Goal: Task Accomplishment & Management: Manage account settings

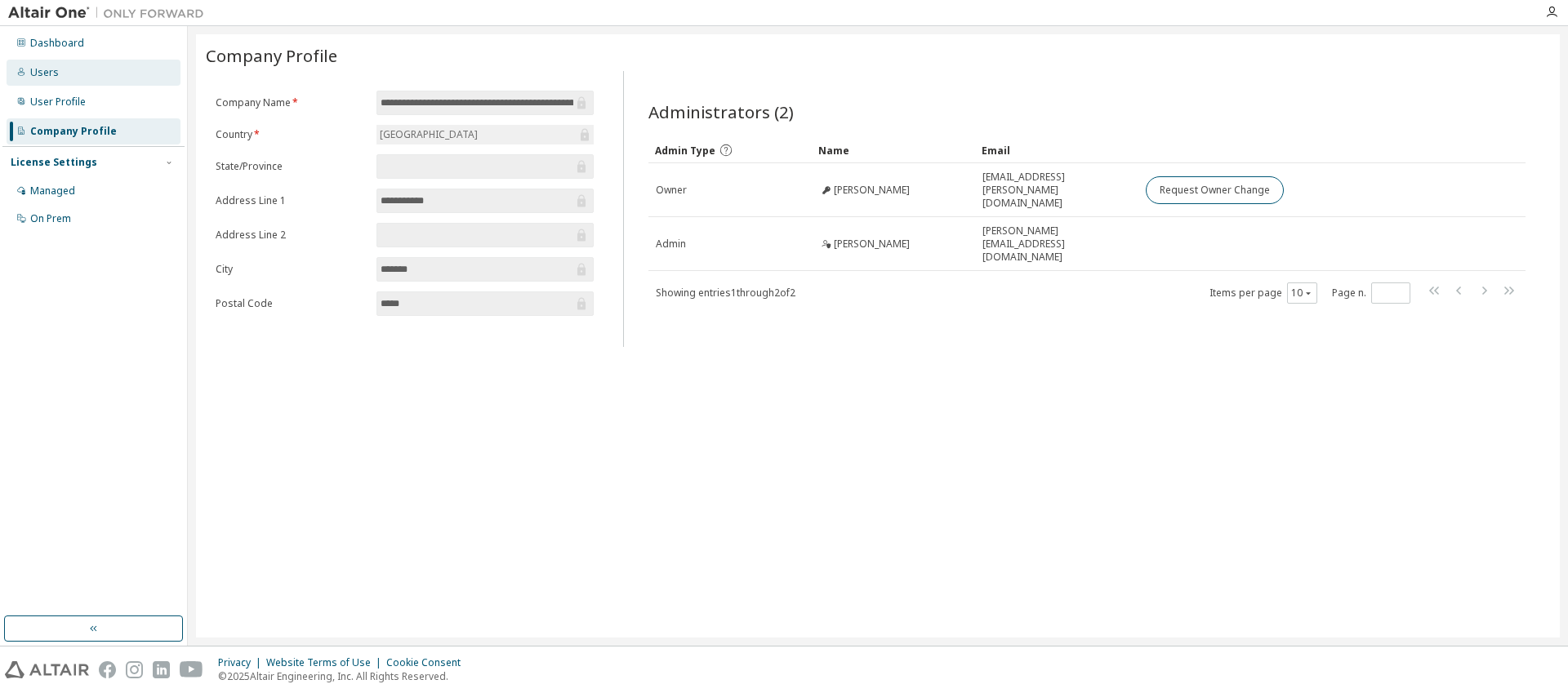
click at [56, 68] on div "Users" at bounding box center [94, 72] width 174 height 26
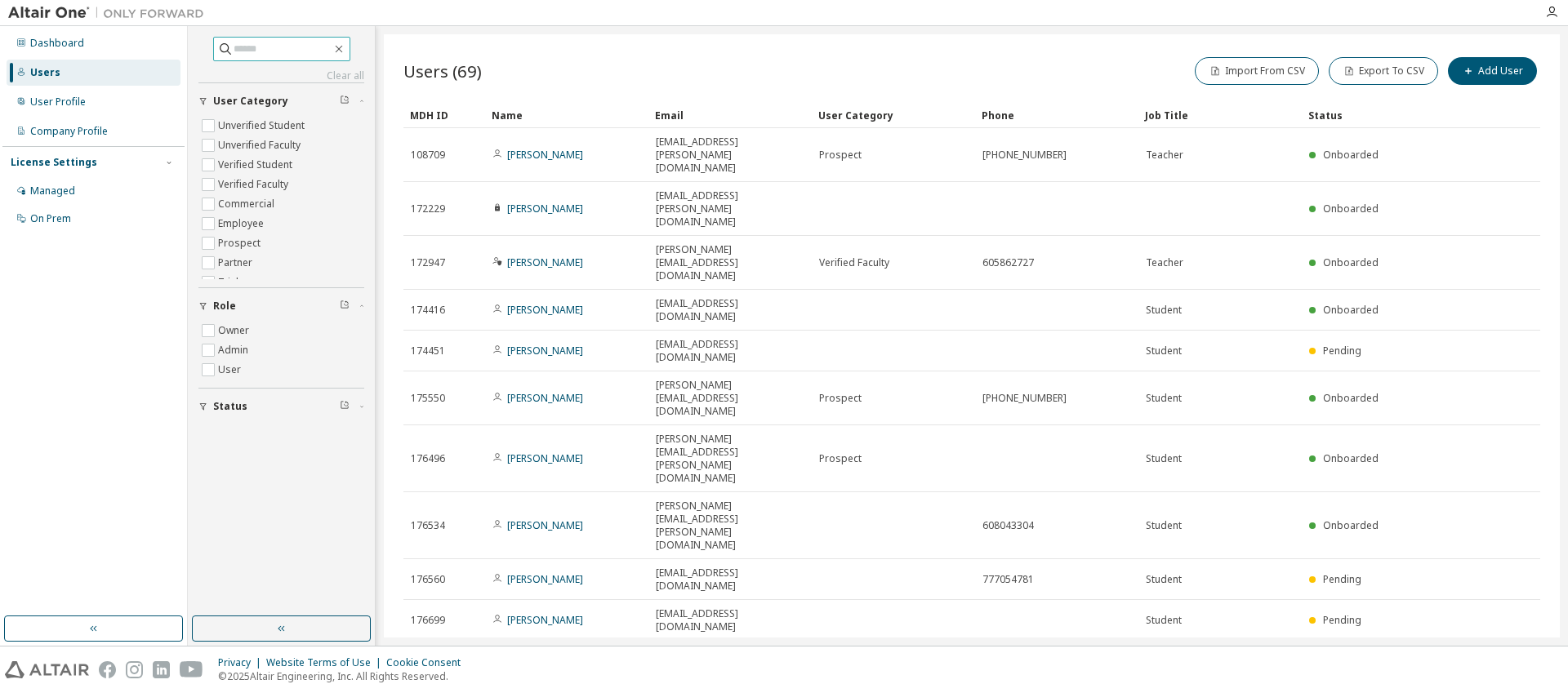
click at [290, 52] on input "text" at bounding box center [282, 49] width 98 height 17
type input "***"
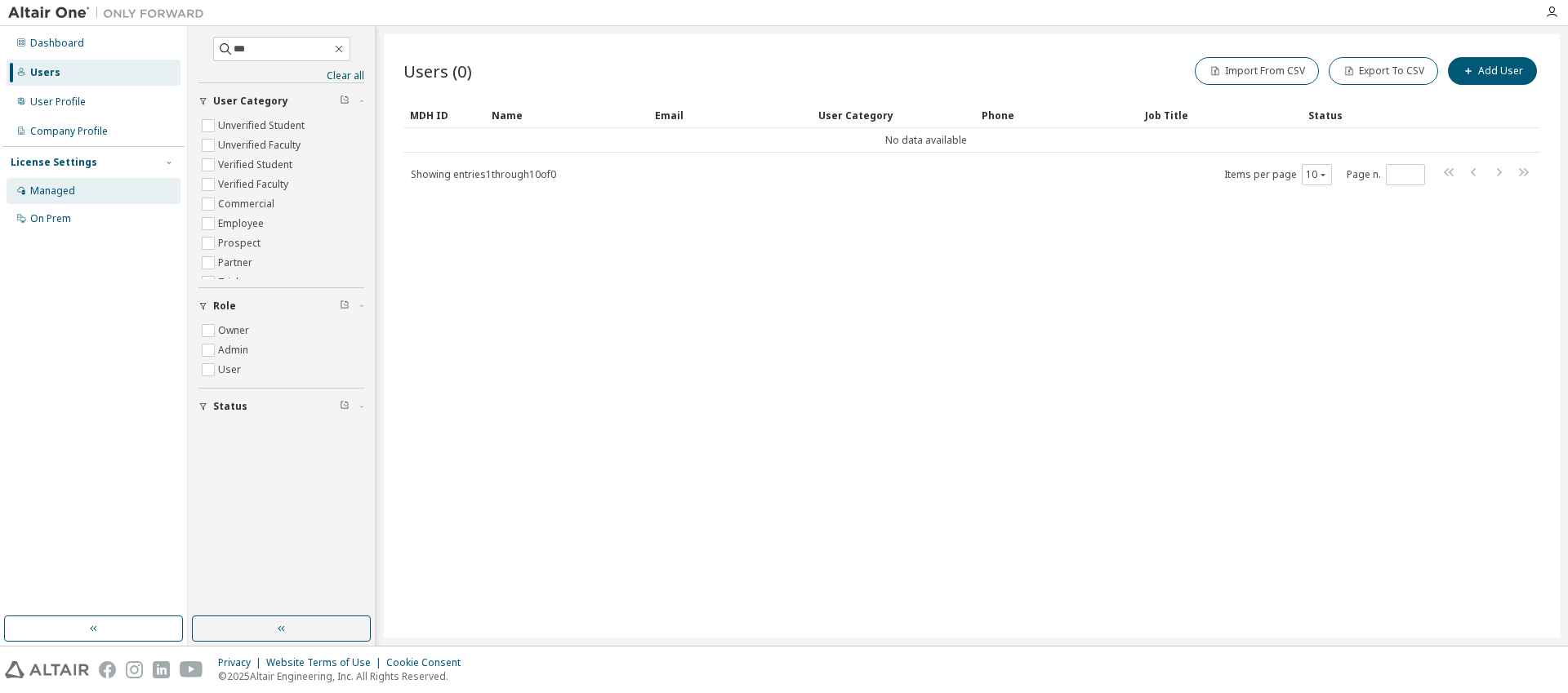
click at [49, 192] on div "Managed" at bounding box center [53, 191] width 45 height 13
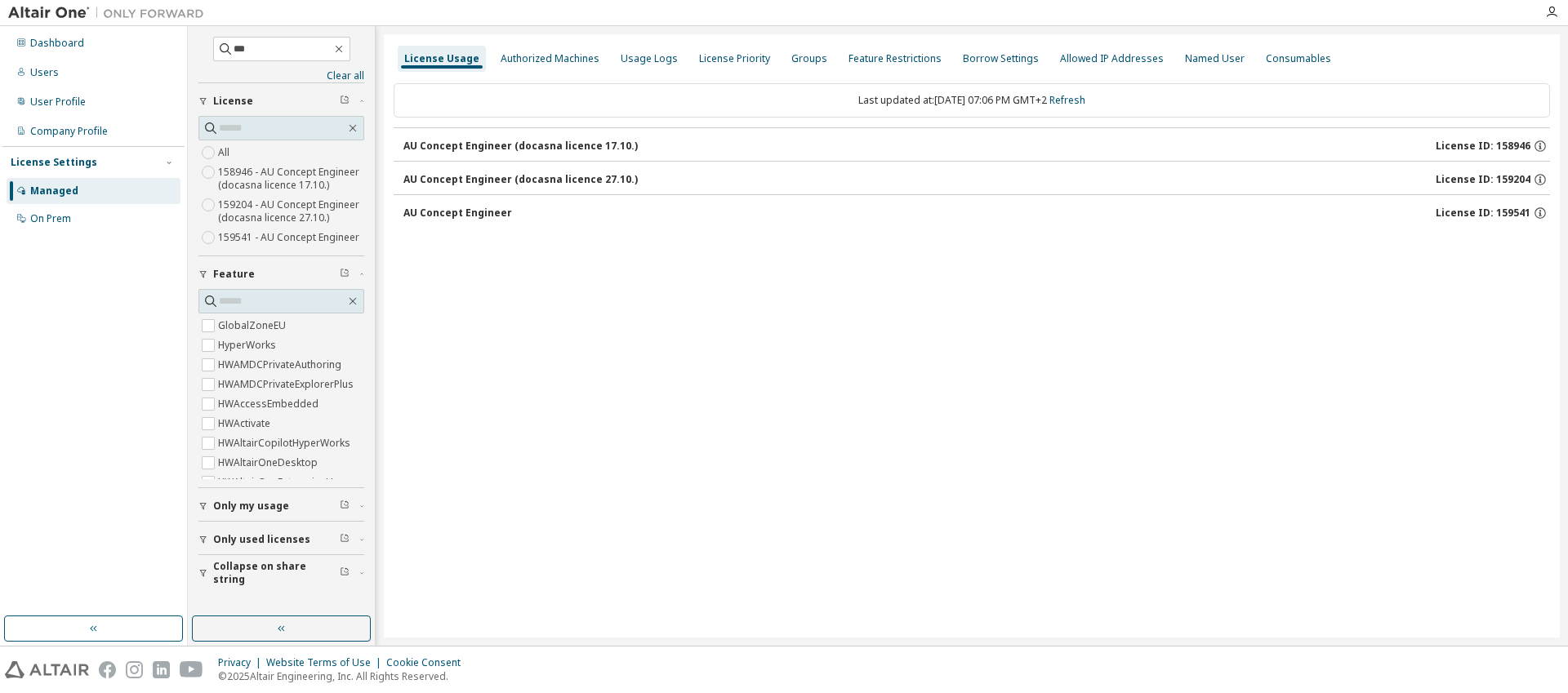
click at [435, 218] on div "AU Concept Engineer" at bounding box center [458, 213] width 109 height 13
click at [462, 212] on div "AU Concept Engineer" at bounding box center [458, 213] width 109 height 13
click at [52, 39] on div "Dashboard" at bounding box center [57, 44] width 54 height 13
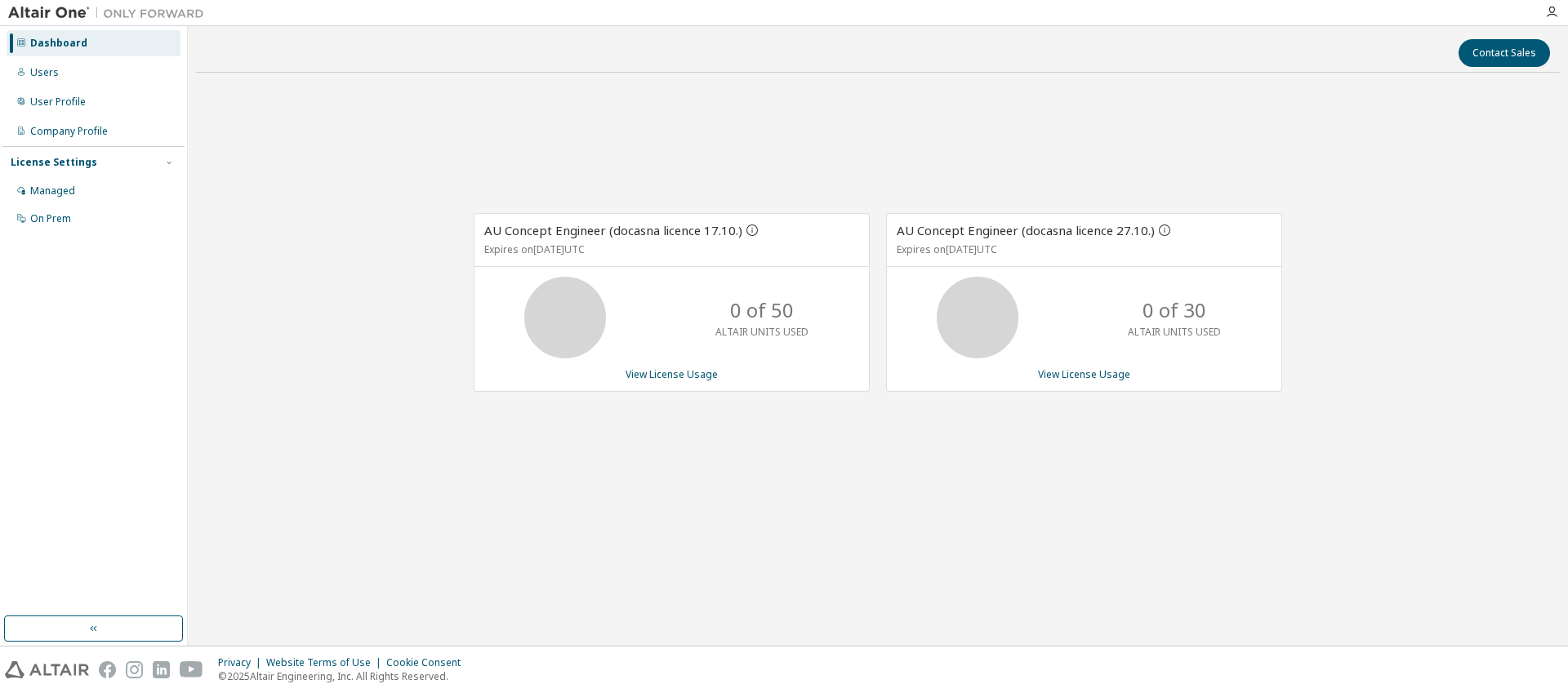
click at [351, 223] on div "AU Concept Engineer (docasna licence 17.10.) Expires on [DATE] UTC 0 of 50 ALTA…" at bounding box center [877, 311] width 1364 height 451
click at [57, 186] on div "Managed" at bounding box center [53, 191] width 45 height 13
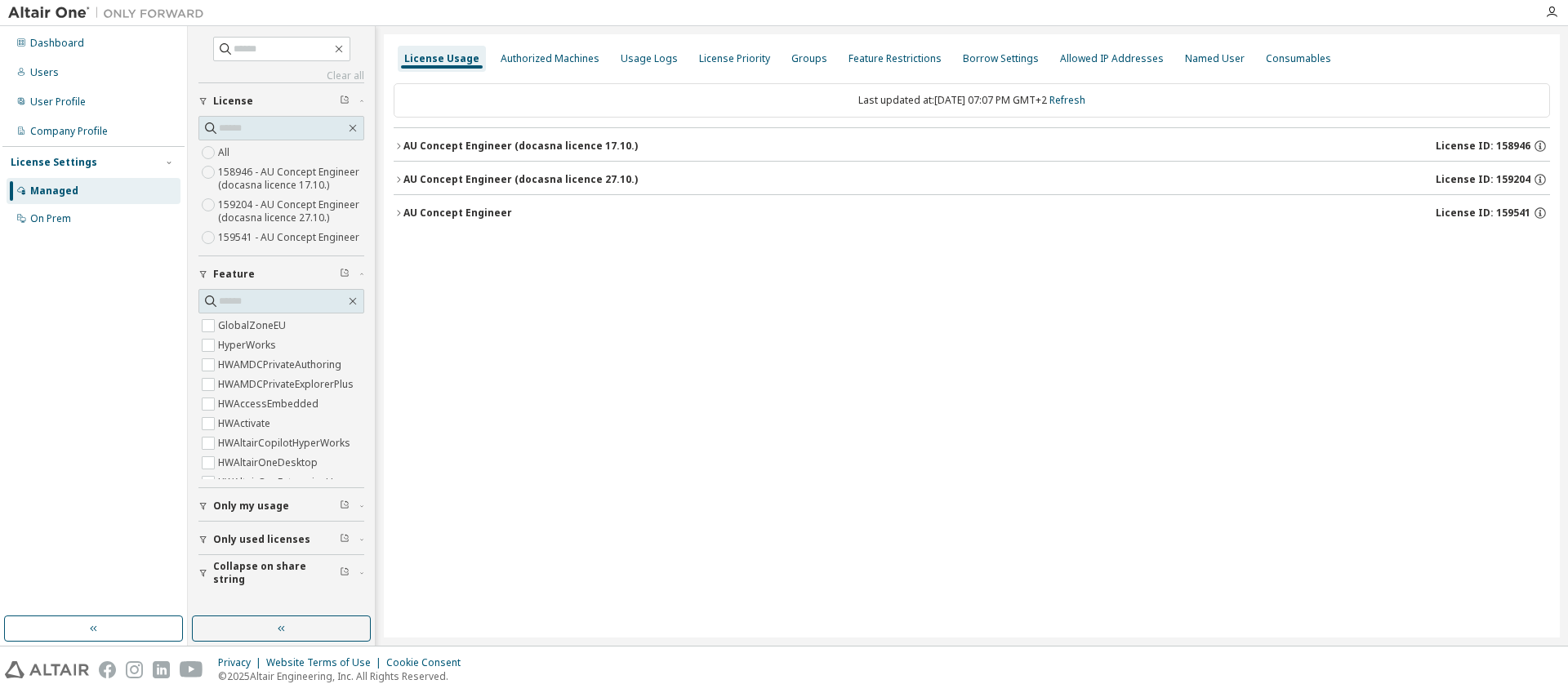
click at [399, 212] on icon "button" at bounding box center [398, 213] width 10 height 10
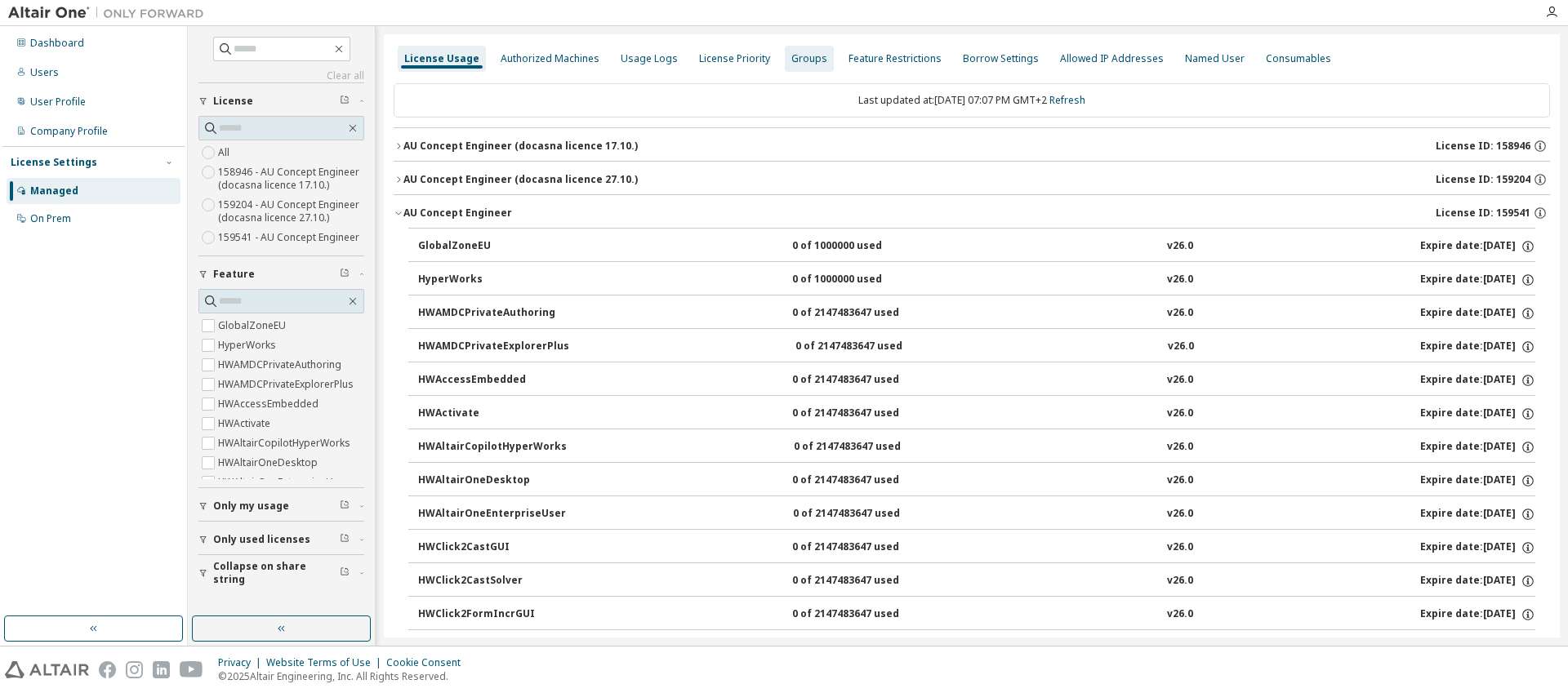
click at [791, 57] on div "Groups" at bounding box center [809, 59] width 36 height 13
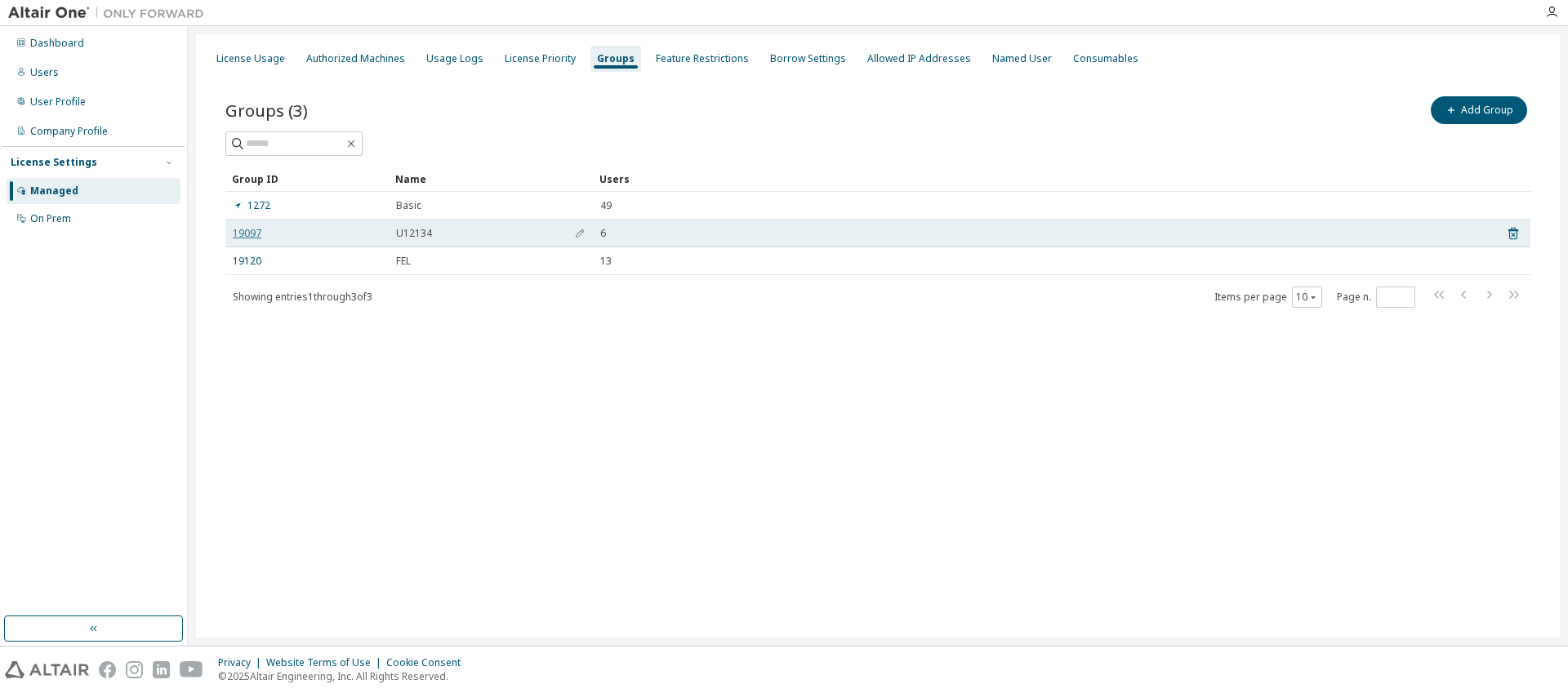
click at [254, 234] on link "19097" at bounding box center [247, 234] width 28 height 13
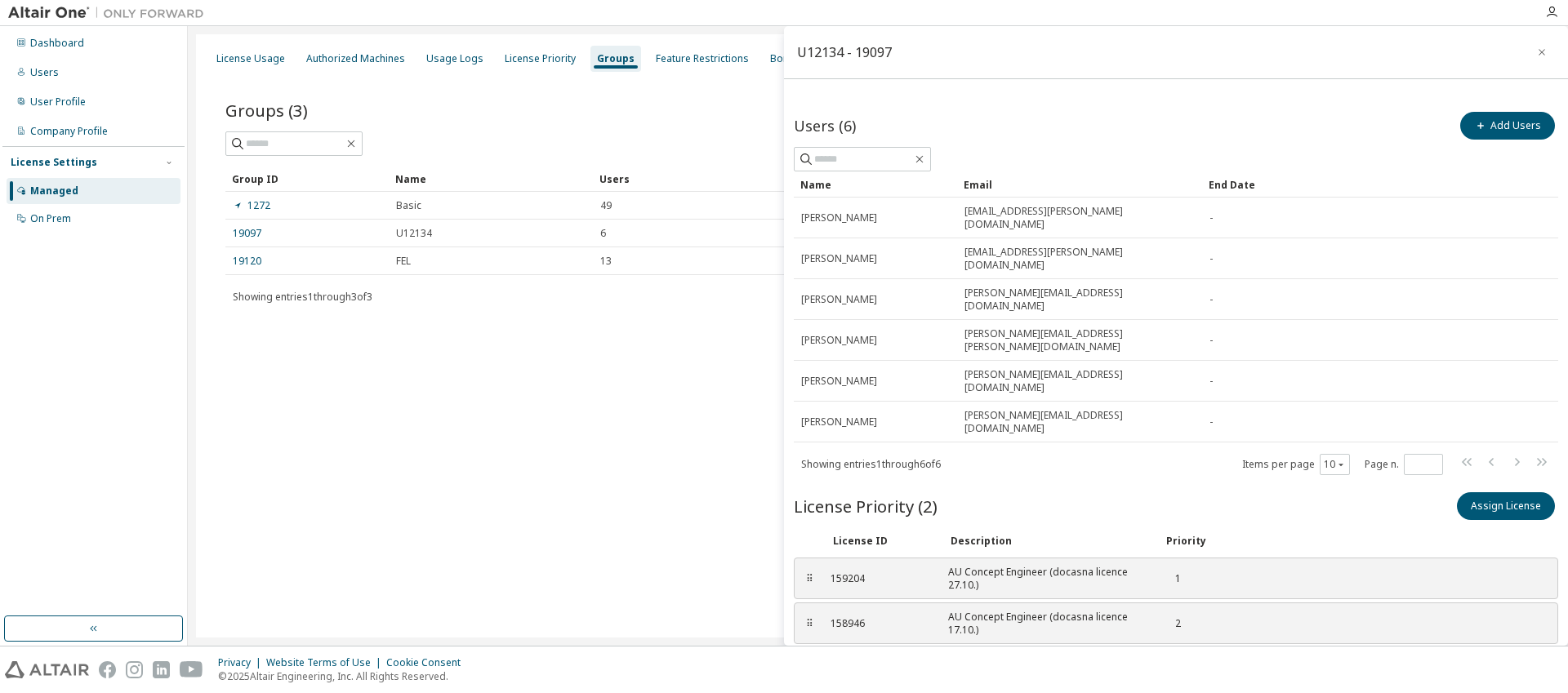
click at [602, 434] on div "License Usage Authorized Machines Usage Logs License Priority Groups Feature Re…" at bounding box center [877, 336] width 1364 height 603
click at [626, 440] on div "License Usage Authorized Machines Usage Logs License Priority Groups Feature Re…" at bounding box center [877, 336] width 1364 height 603
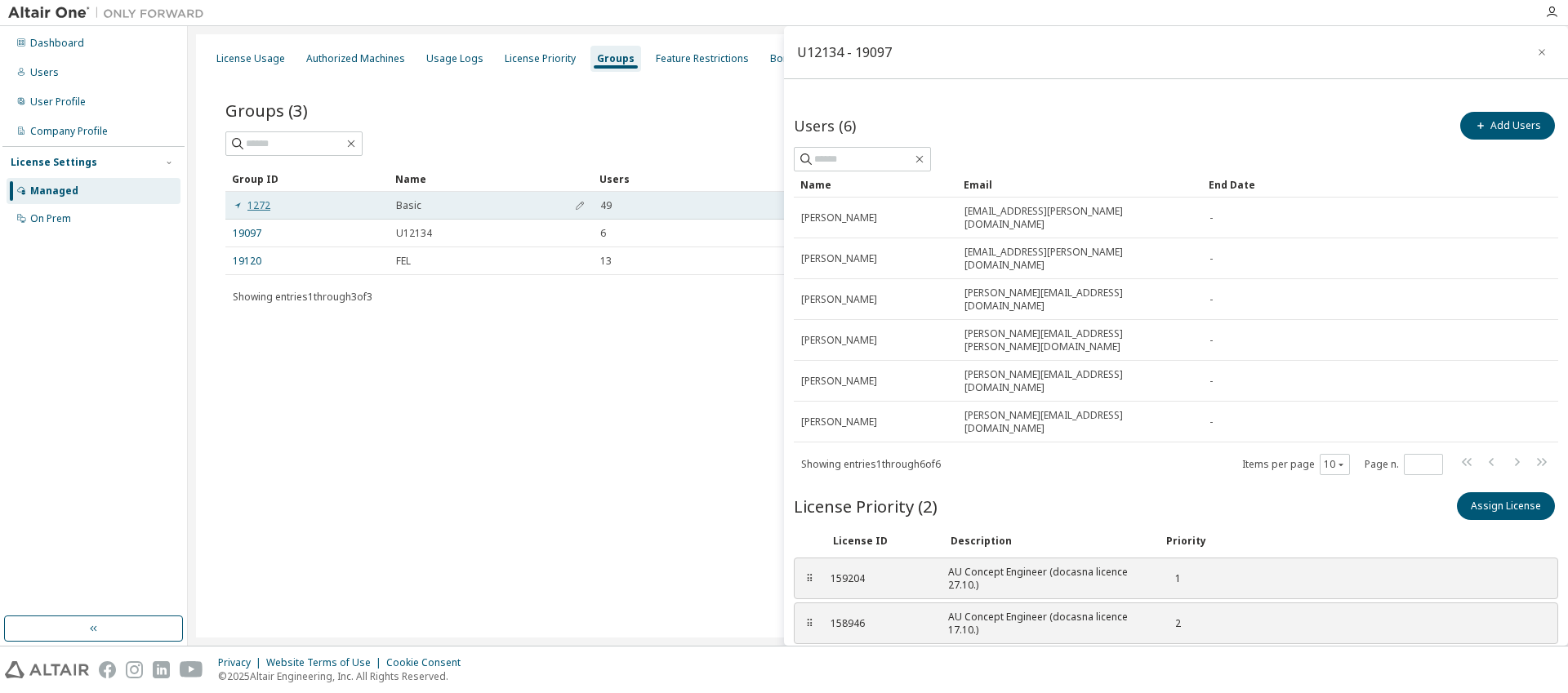
click at [253, 213] on link "1272" at bounding box center [251, 206] width 38 height 13
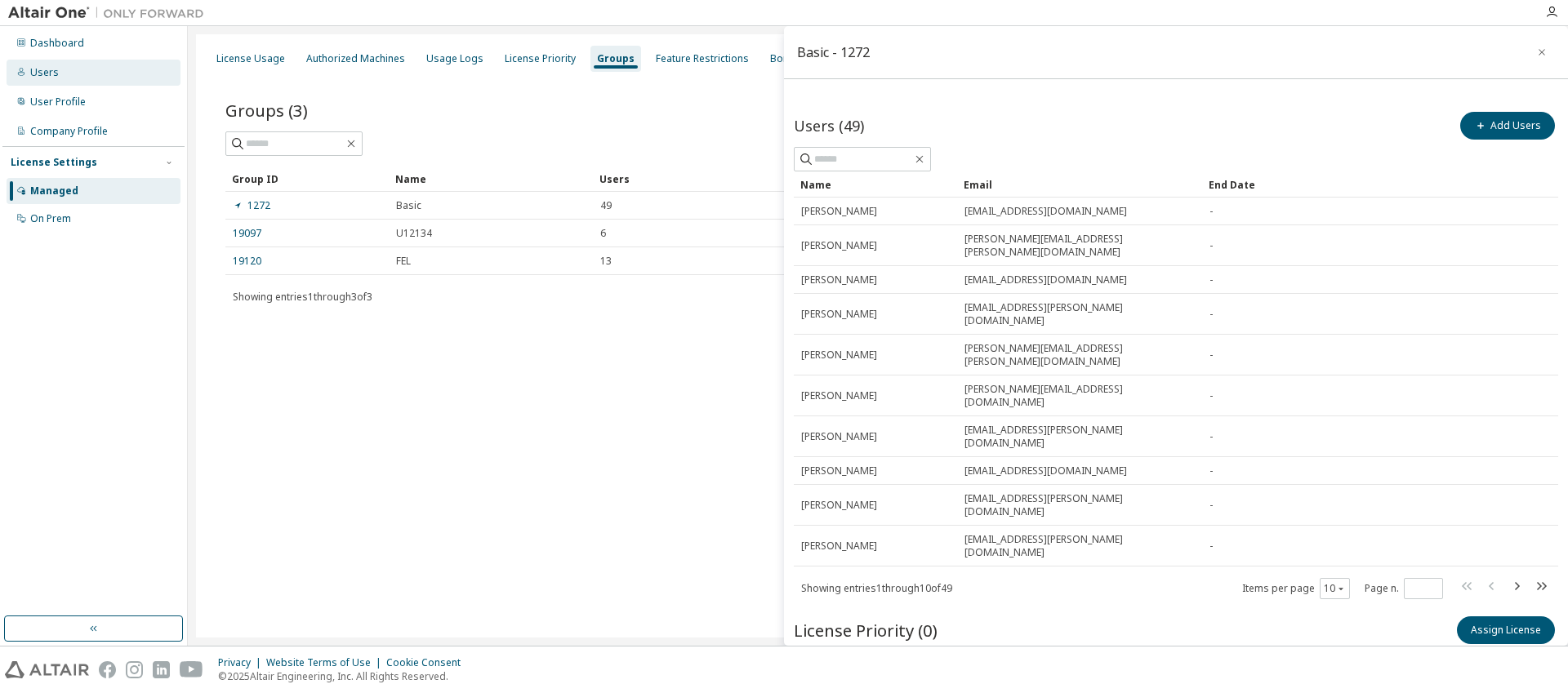
click at [49, 74] on div "Users" at bounding box center [44, 73] width 28 height 13
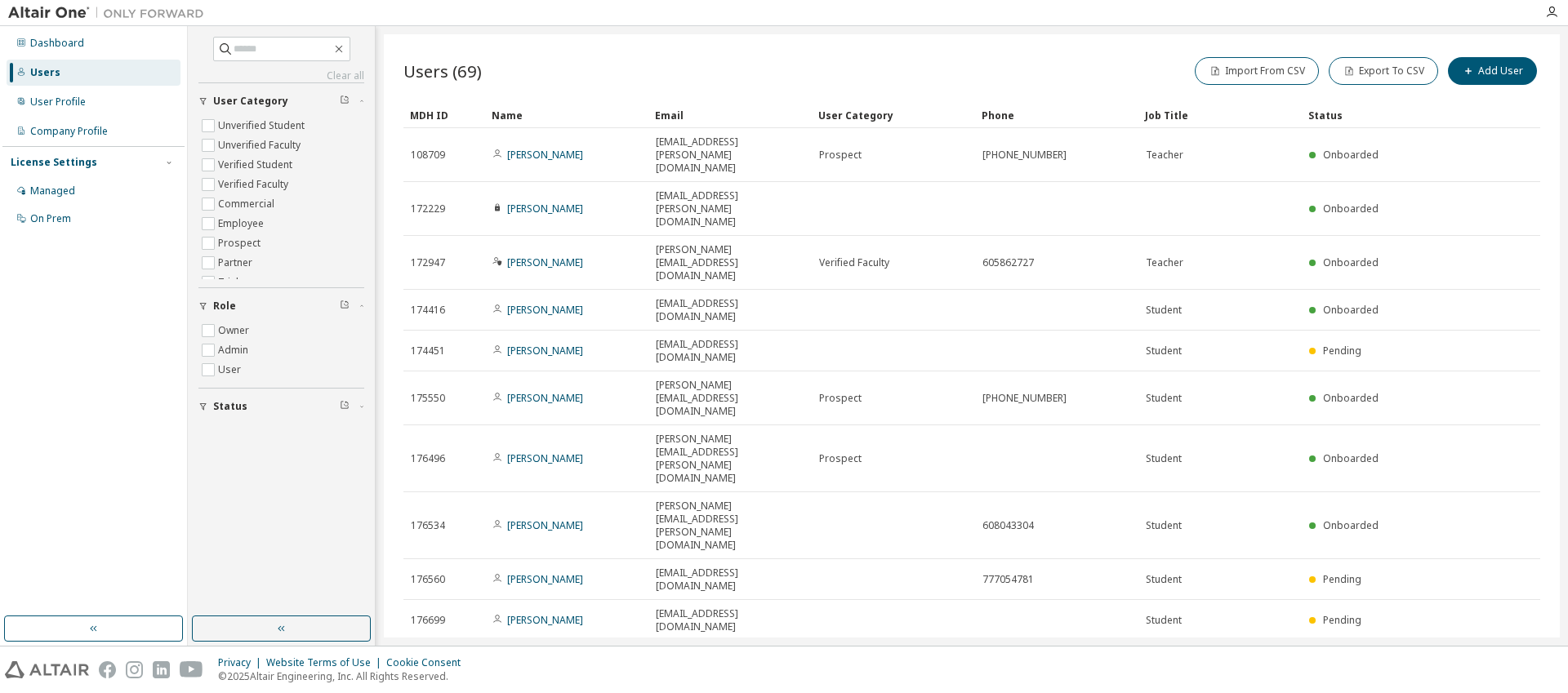
click at [1323, 662] on icon "button" at bounding box center [1323, 663] width 5 height 3
click at [1318, 528] on div "100" at bounding box center [1367, 527] width 131 height 19
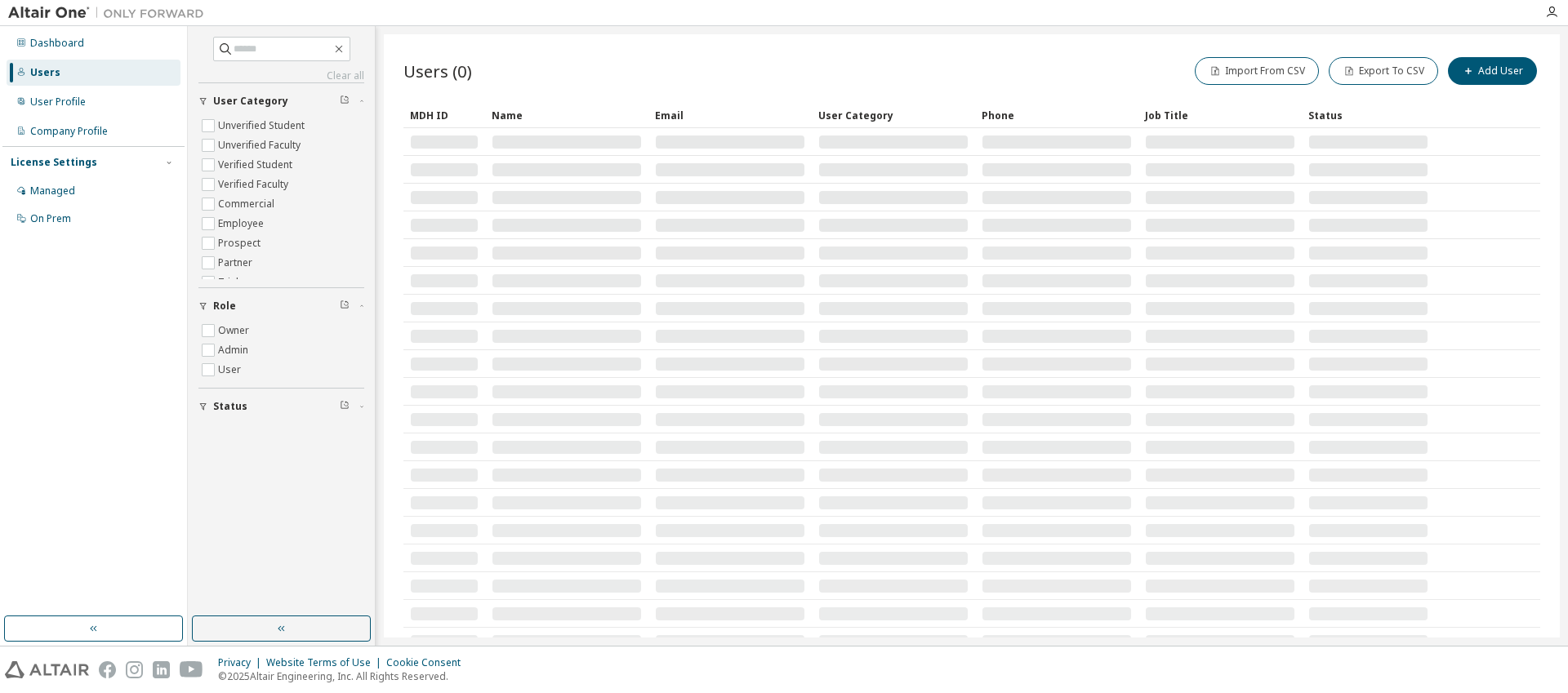
click at [661, 56] on div "Users (0) Import From CSV Export To CSV Add User" at bounding box center [972, 70] width 1137 height 34
click at [675, 52] on div "Users (0) Import From CSV Export To CSV Add User Clear Load Save Save As Field …" at bounding box center [972, 336] width 1176 height 603
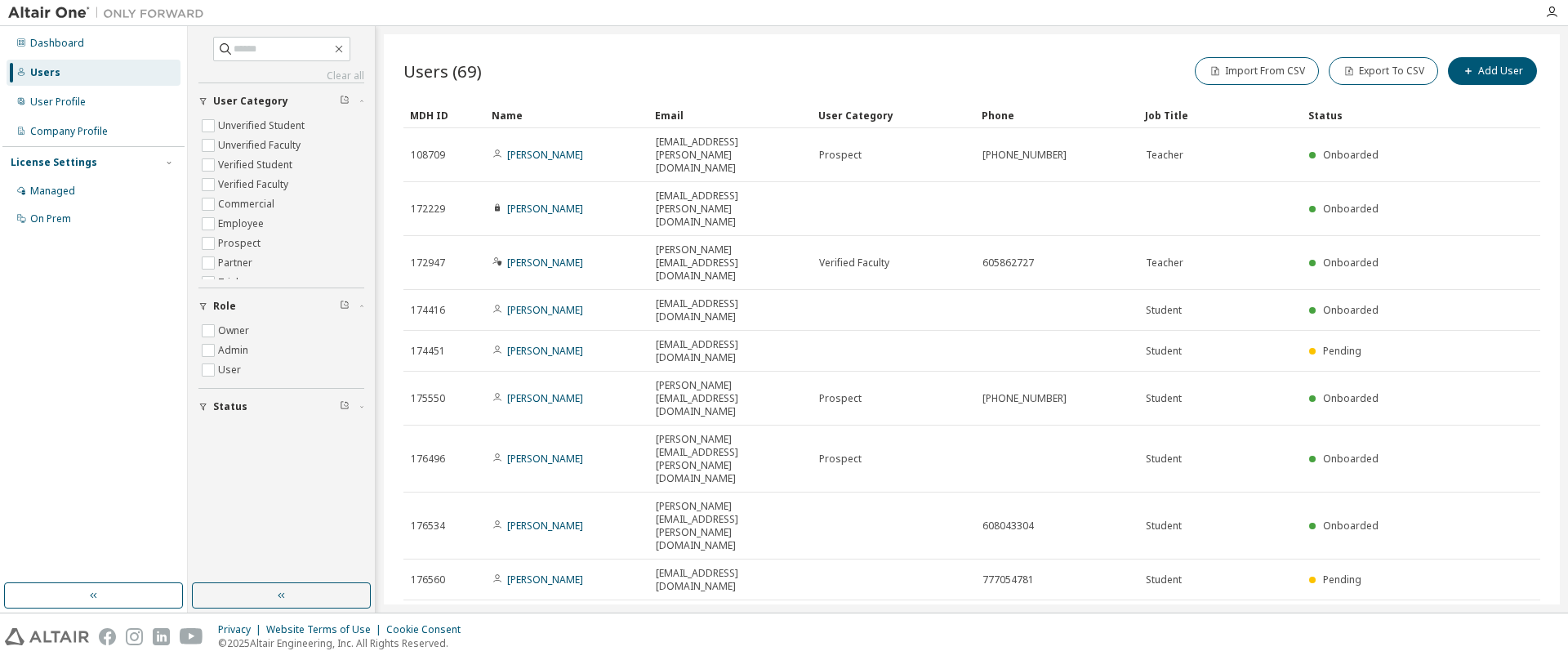
scroll to position [489, 0]
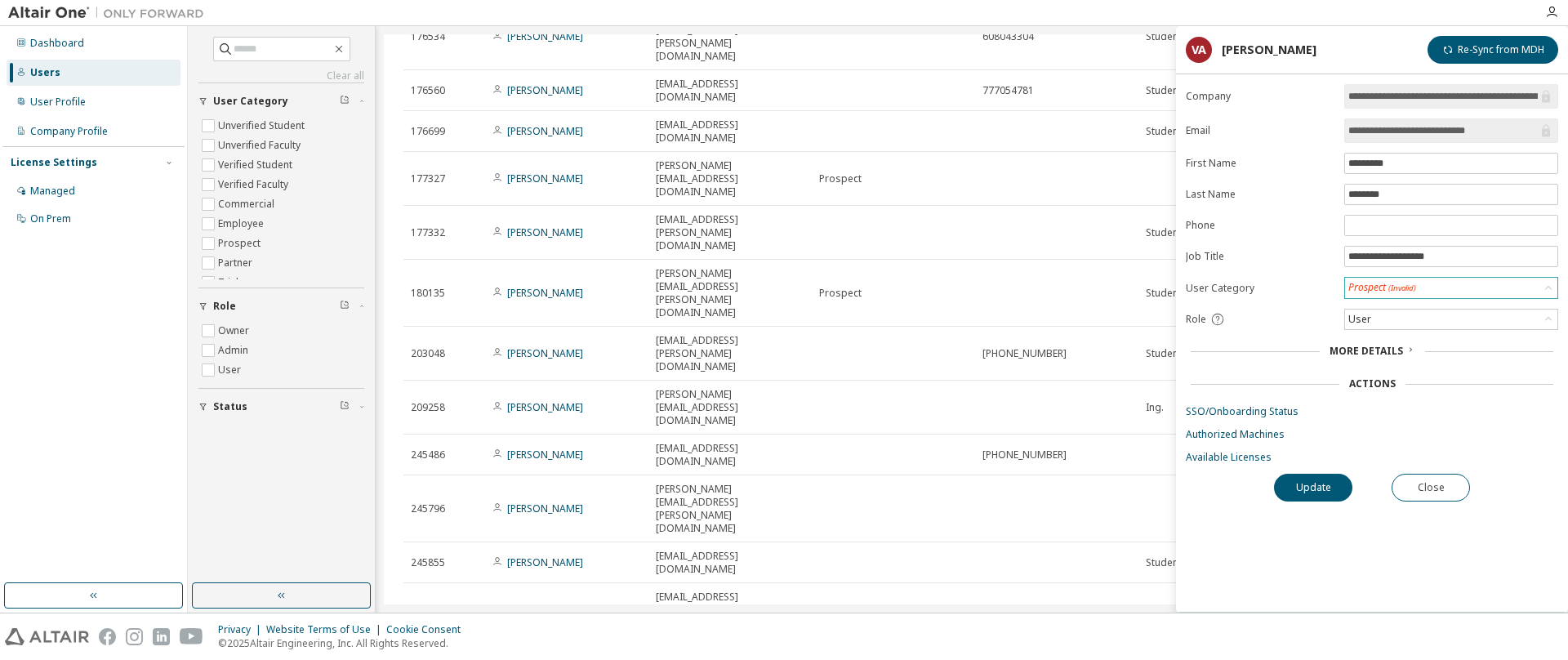
click at [1460, 289] on div "Prospect (Invalid)" at bounding box center [1452, 288] width 213 height 20
click at [1273, 269] on form "**********" at bounding box center [1372, 274] width 373 height 380
click at [1263, 256] on label "Job Title" at bounding box center [1261, 257] width 149 height 13
click at [55, 194] on div "Managed" at bounding box center [53, 191] width 45 height 13
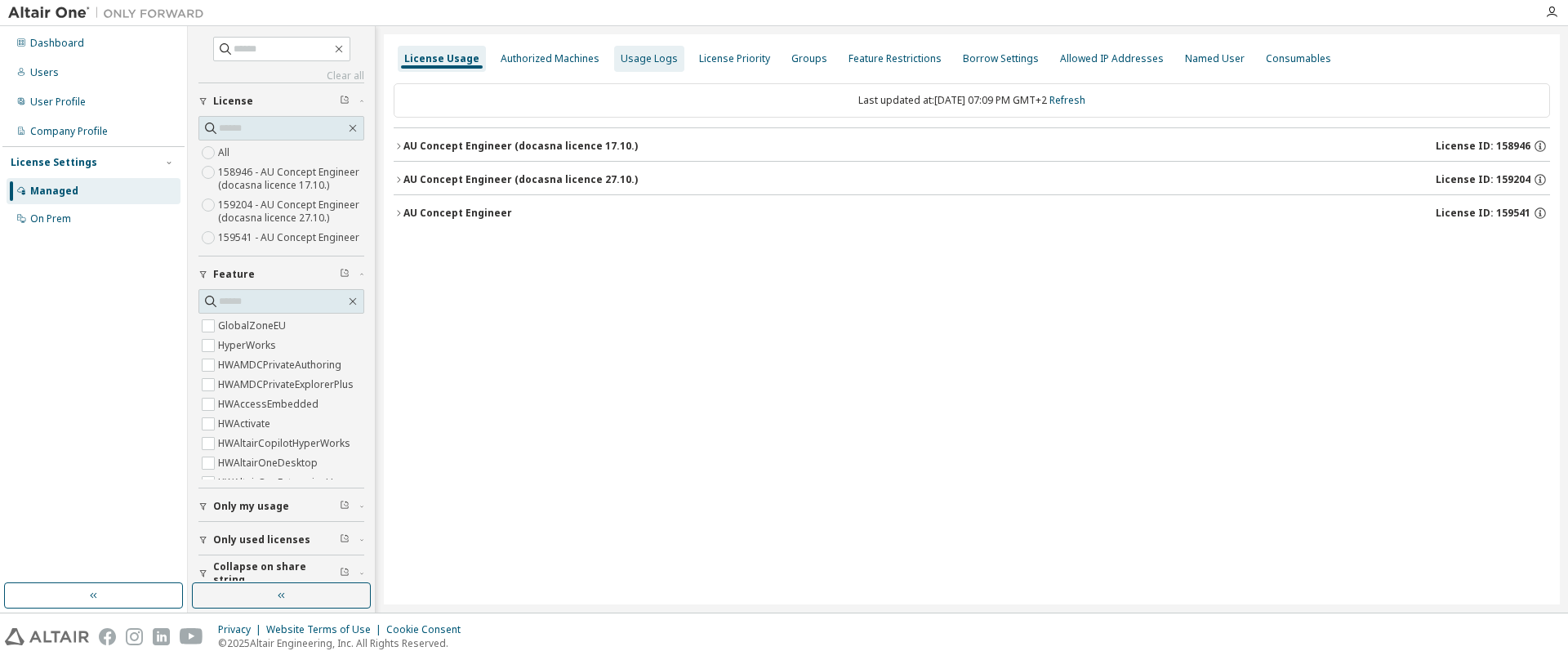
click at [644, 59] on div "Usage Logs" at bounding box center [649, 59] width 57 height 13
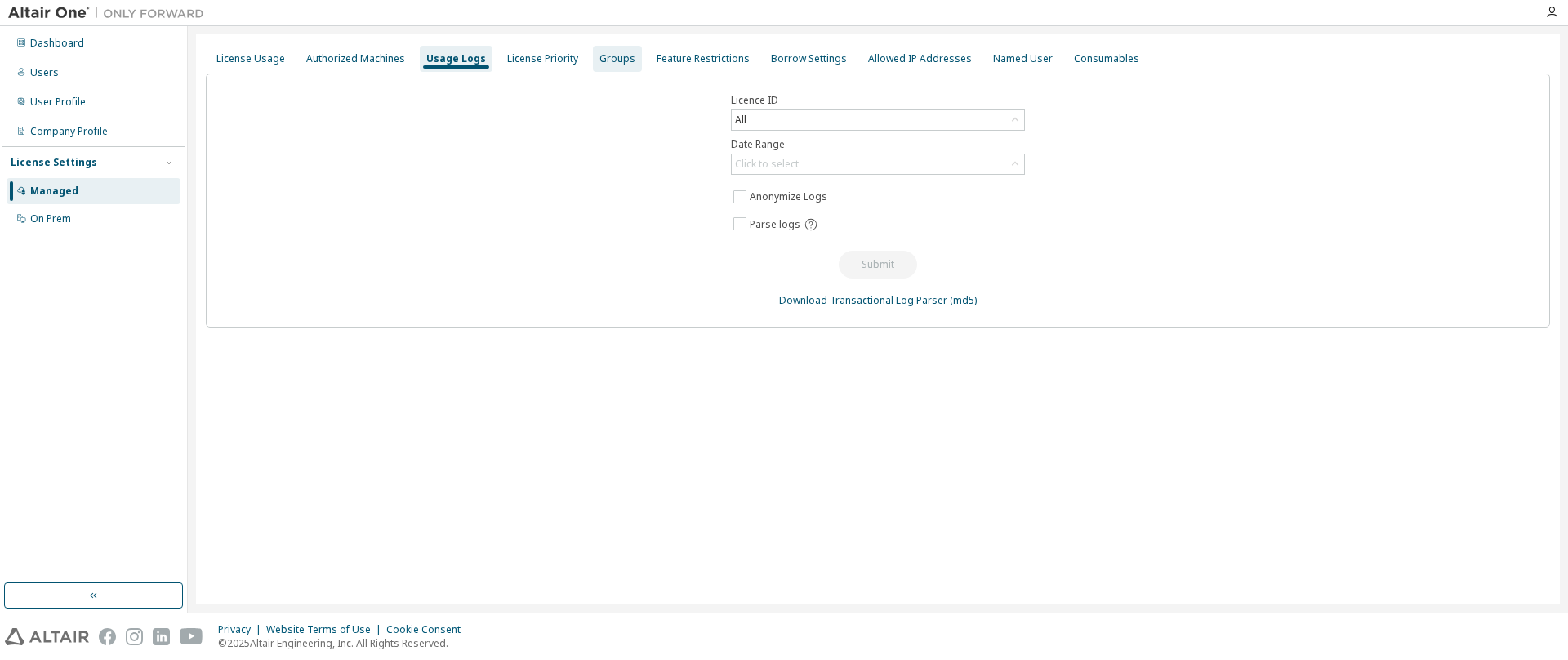
click at [609, 60] on div "Groups" at bounding box center [617, 59] width 36 height 13
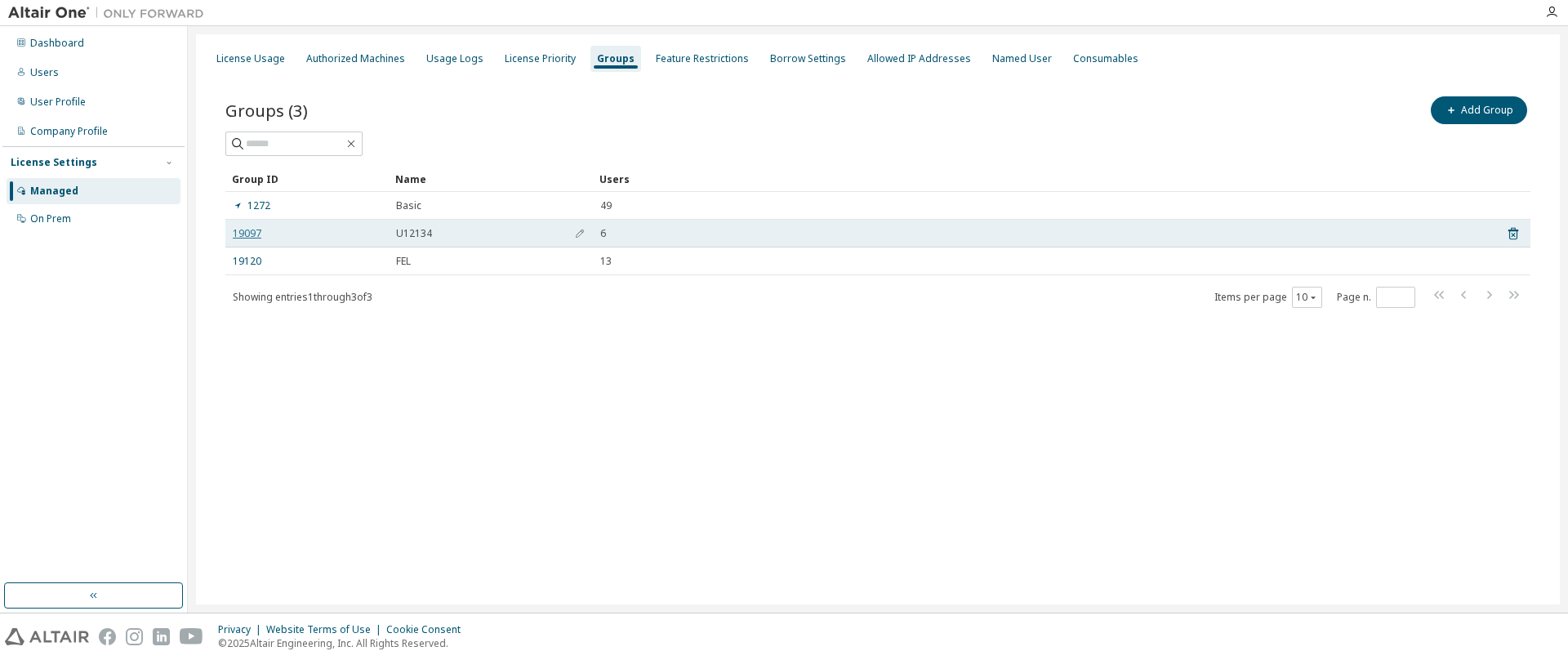
click at [249, 235] on link "19097" at bounding box center [247, 234] width 28 height 13
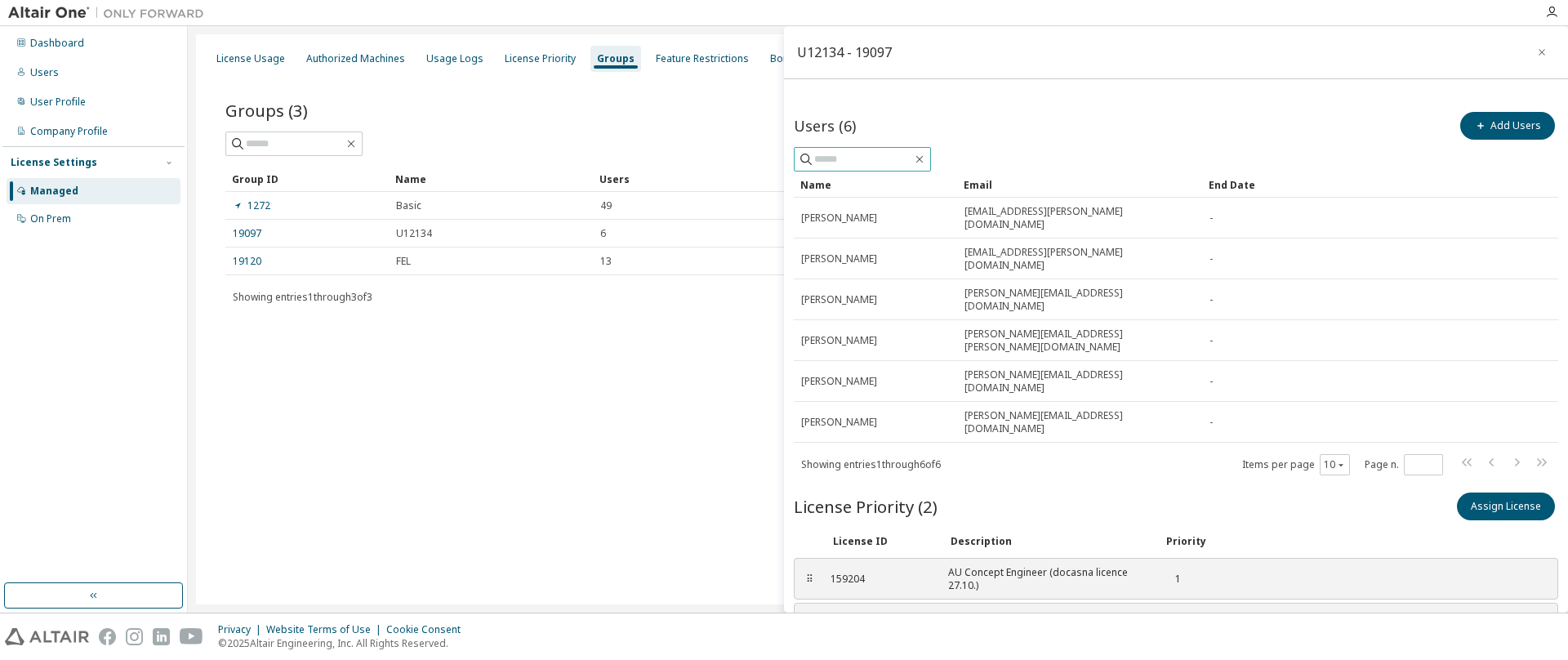
click at [834, 157] on input "text" at bounding box center [863, 159] width 98 height 17
type input "****"
click at [1486, 122] on button "Add Users" at bounding box center [1507, 126] width 95 height 28
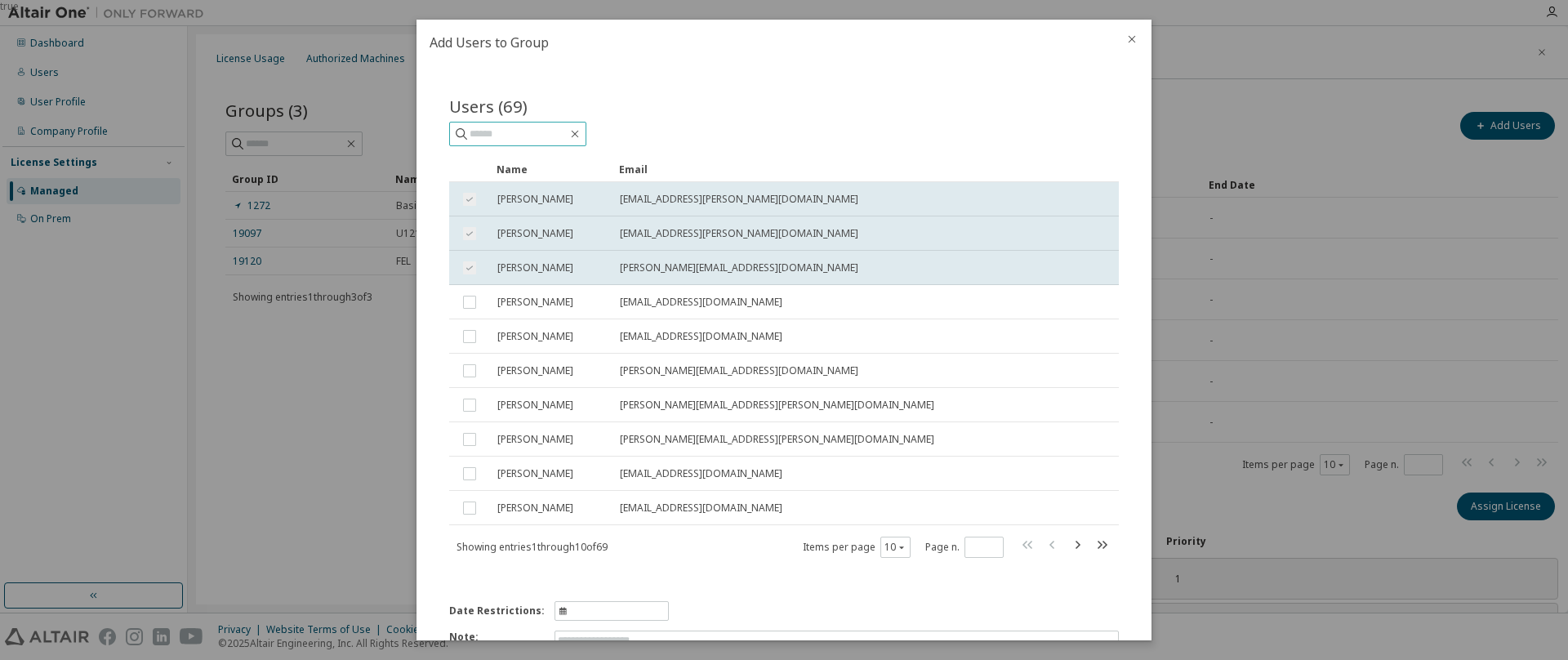
click at [481, 132] on input "text" at bounding box center [518, 134] width 98 height 17
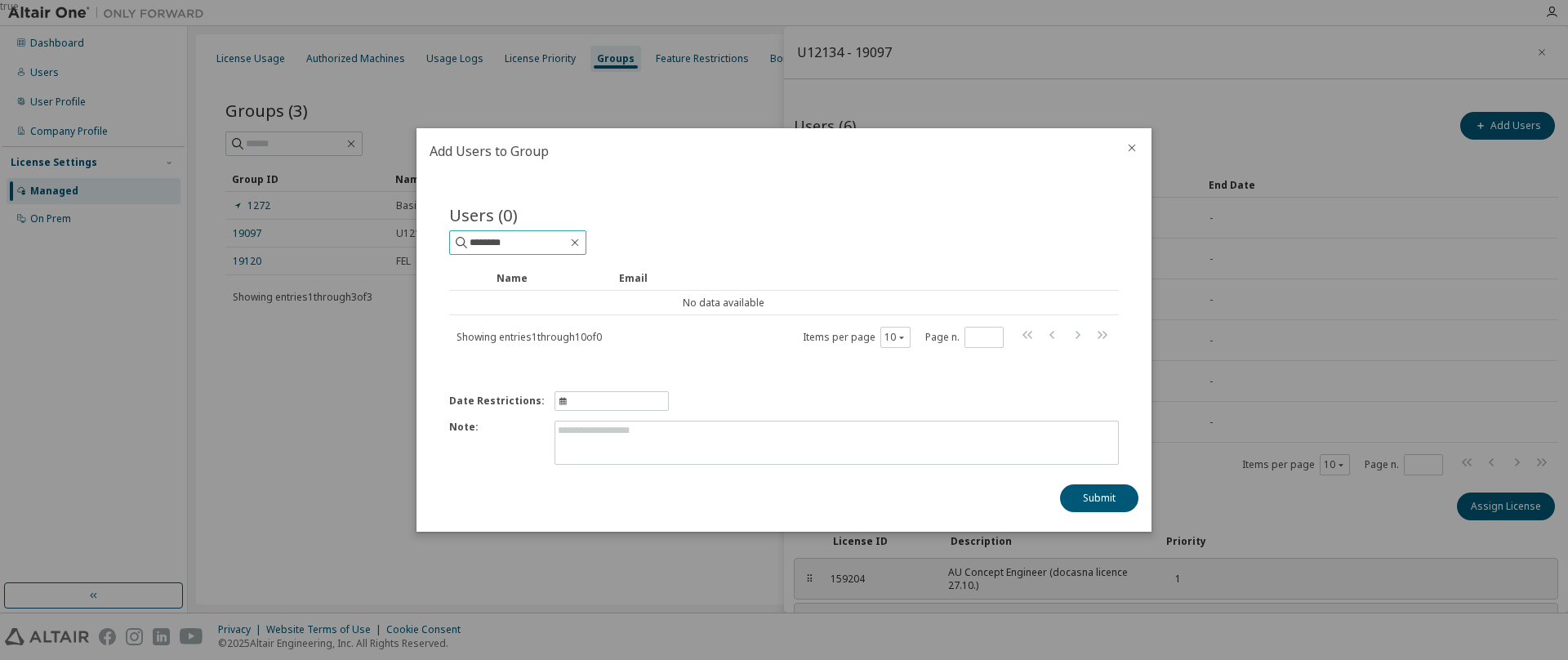
type input "********"
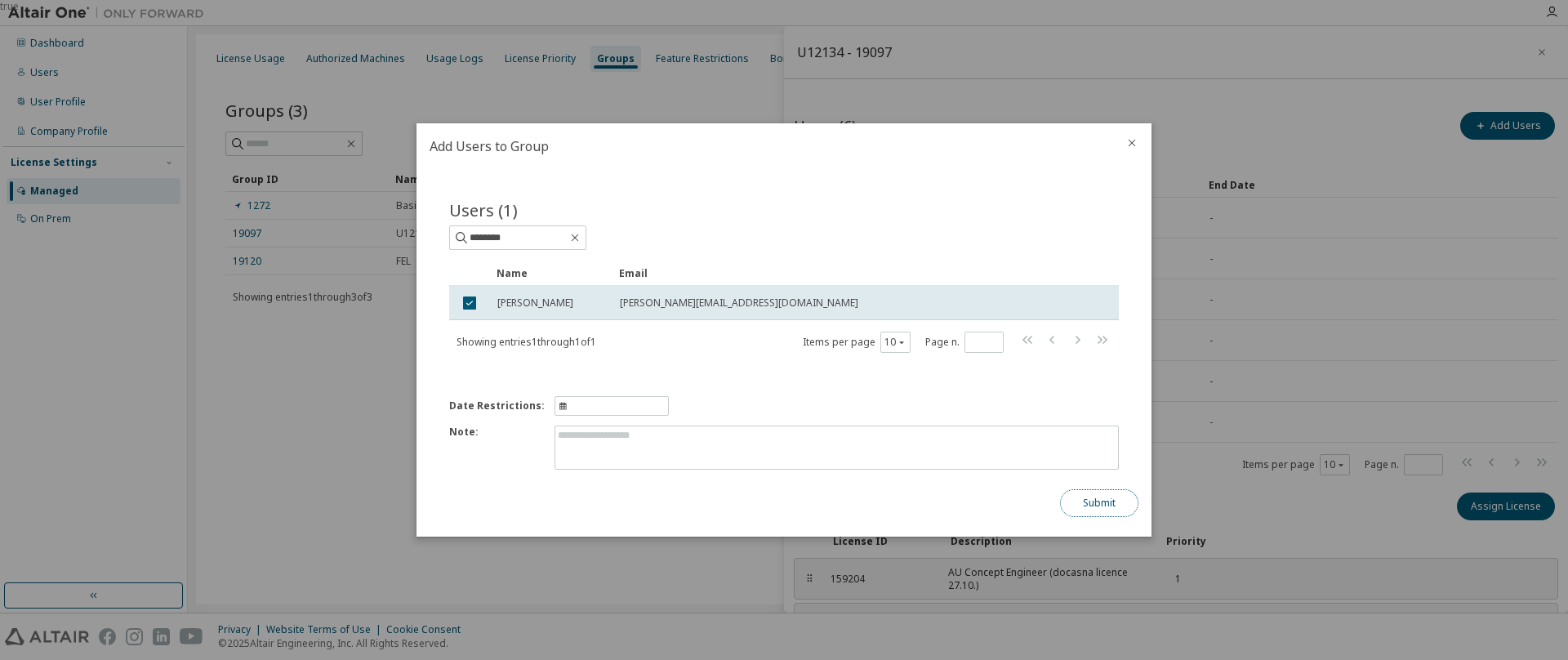
click at [1090, 502] on button "Submit" at bounding box center [1099, 503] width 79 height 28
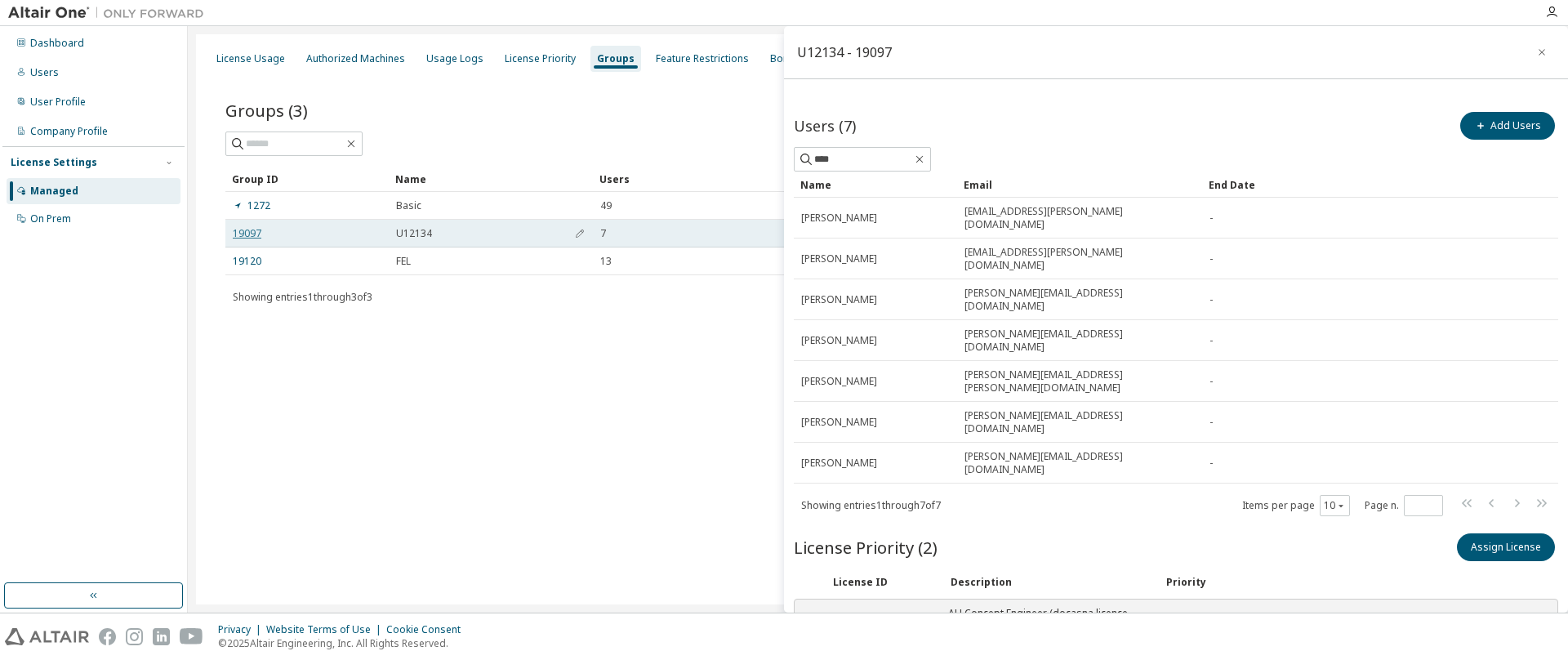
click at [249, 236] on link "19097" at bounding box center [247, 234] width 28 height 13
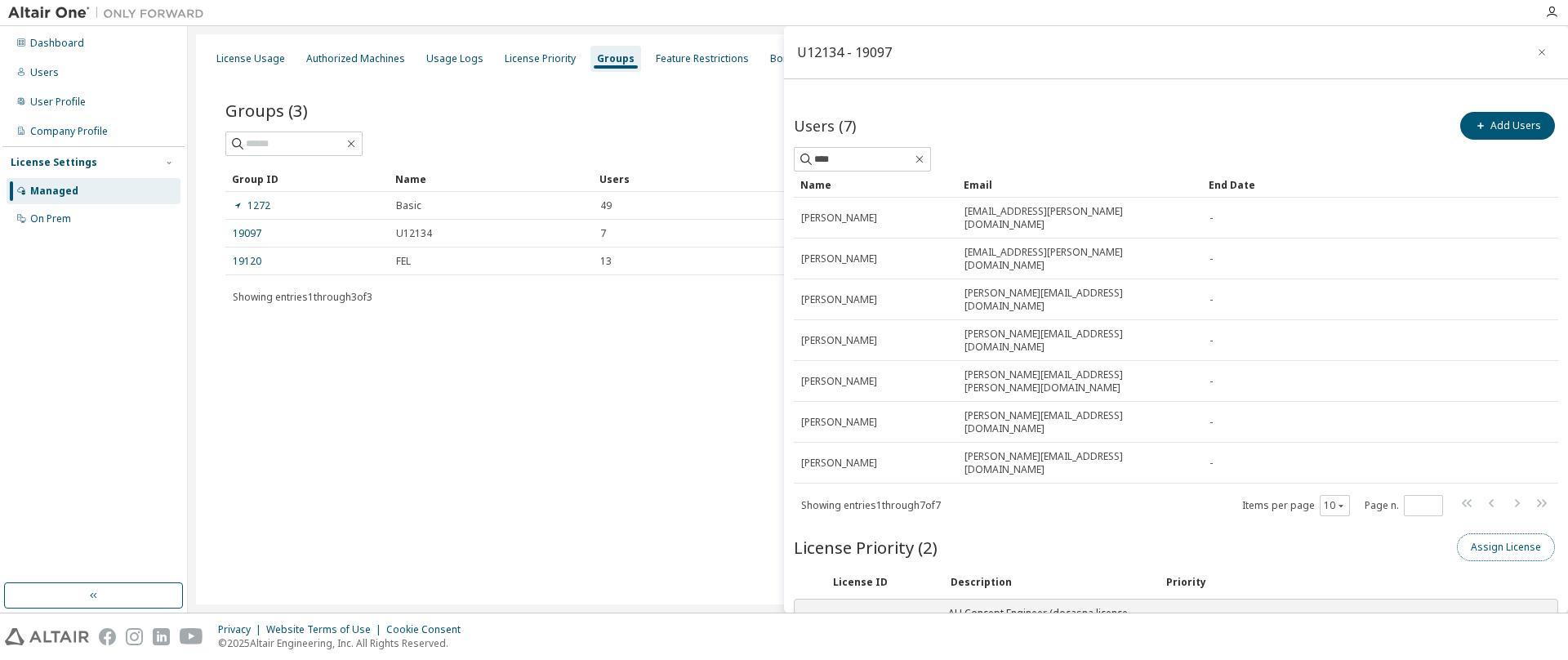
click at [1474, 534] on button "Assign License" at bounding box center [1505, 547] width 98 height 28
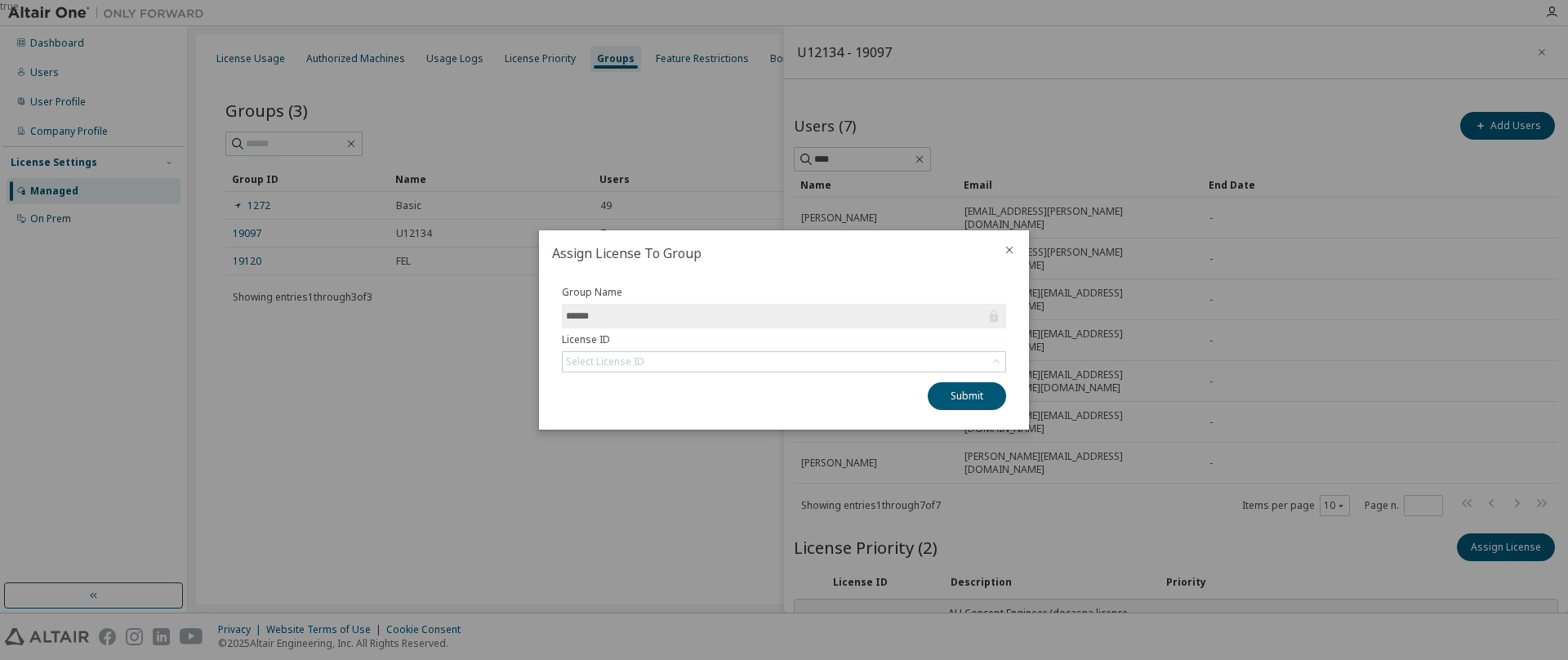
click at [691, 318] on input "******" at bounding box center [775, 317] width 419 height 17
click at [996, 361] on icon at bounding box center [996, 362] width 17 height 17
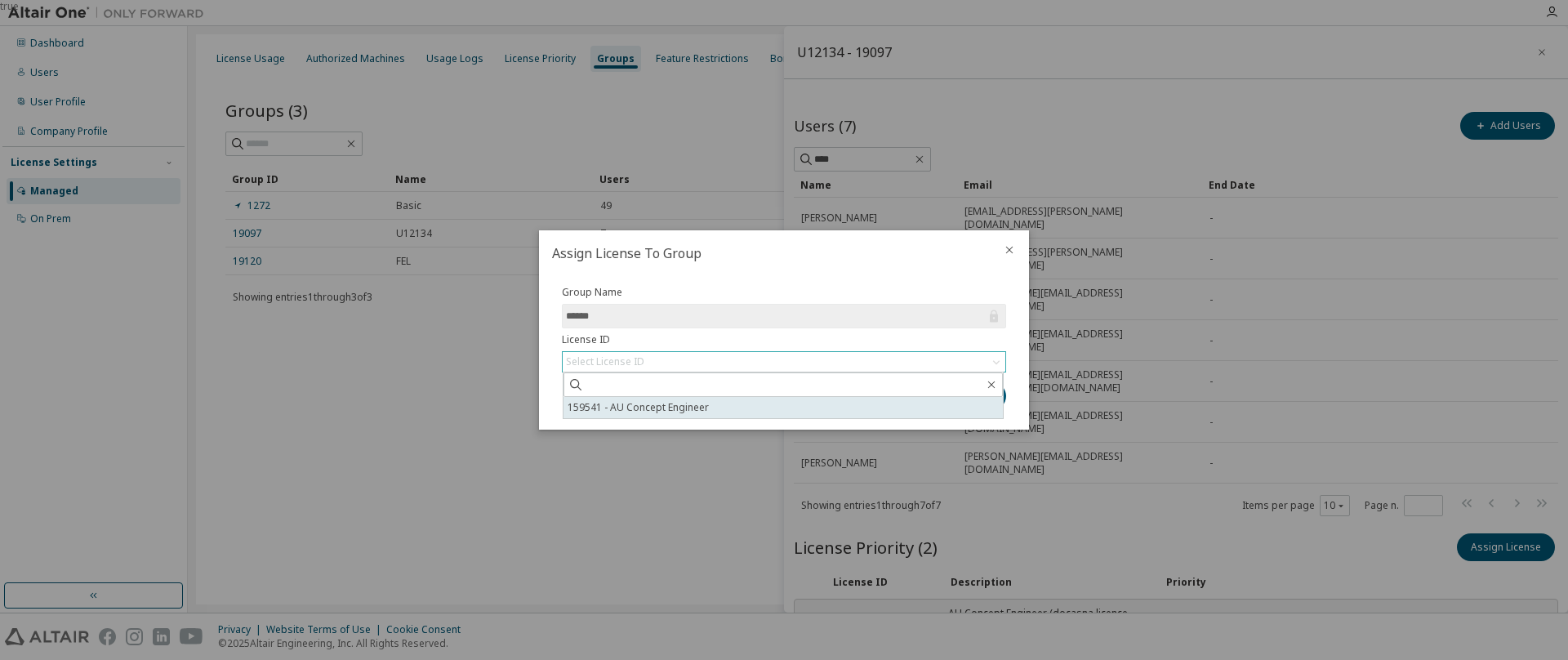
click at [686, 411] on li "159541 - AU Concept Engineer" at bounding box center [783, 407] width 440 height 21
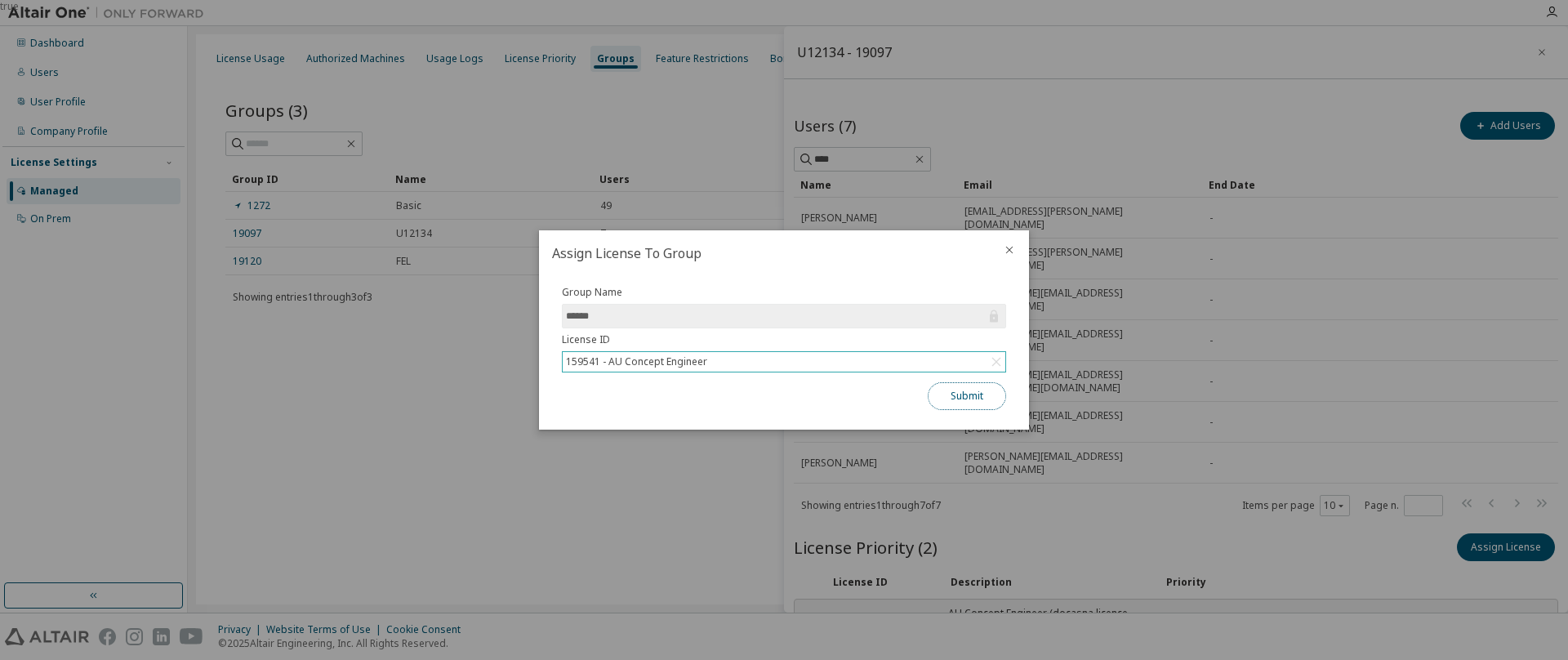
click at [956, 400] on button "Submit" at bounding box center [967, 396] width 79 height 28
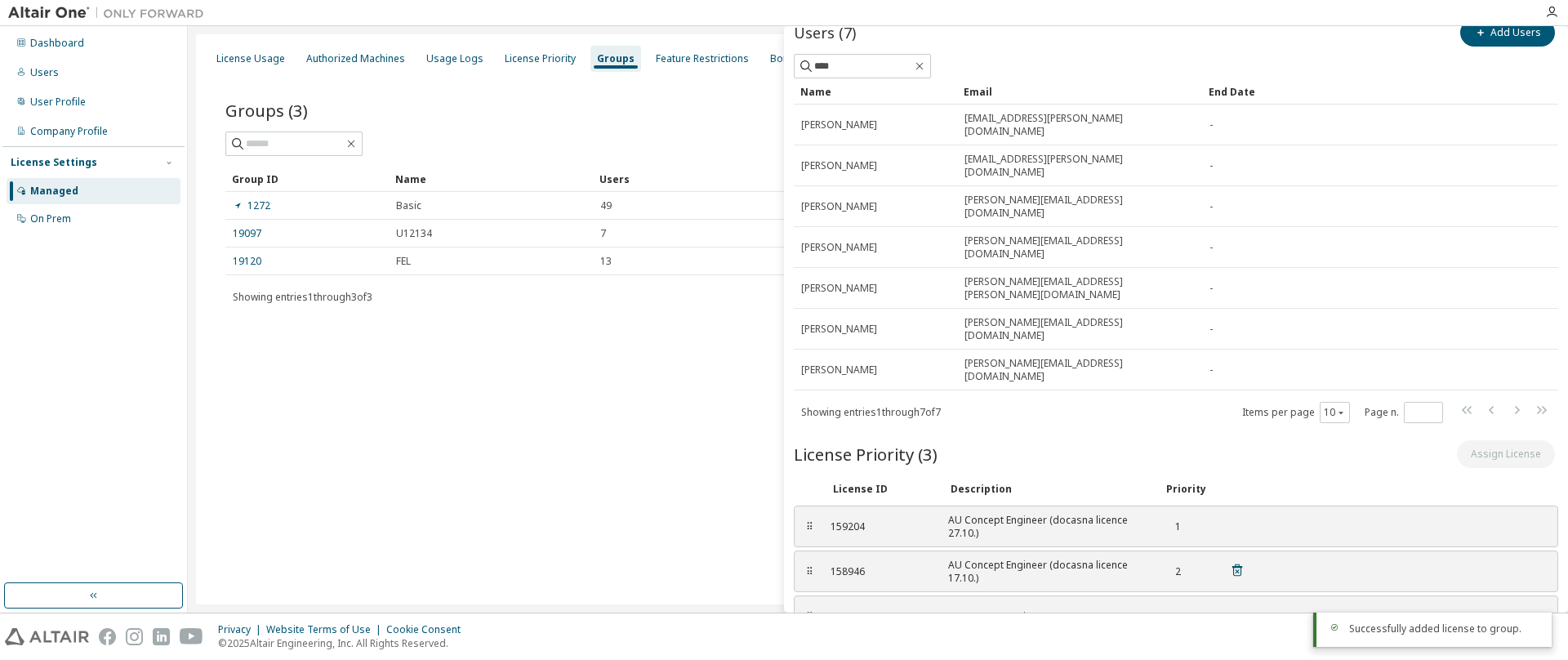
scroll to position [100, 0]
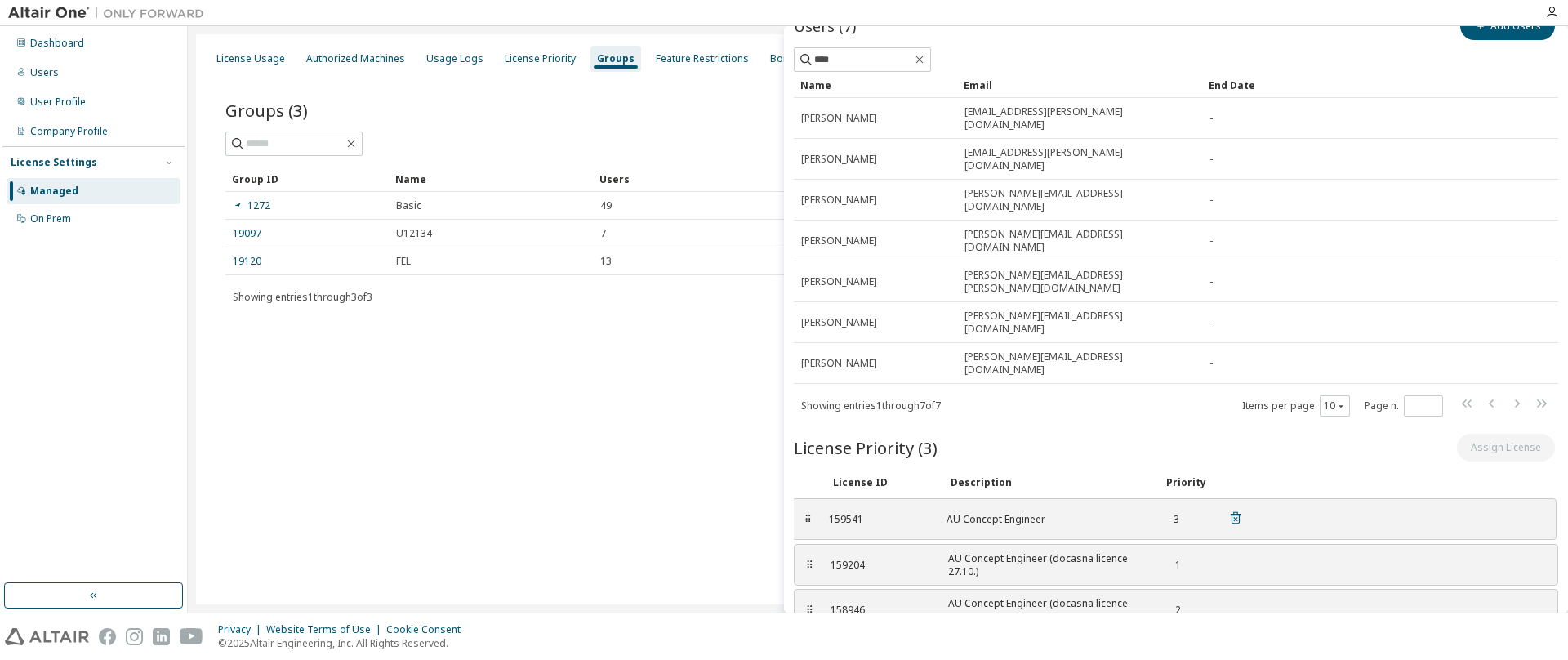
drag, startPoint x: 810, startPoint y: 518, endPoint x: 808, endPoint y: 428, distance: 90.0
click at [808, 513] on div "⠿" at bounding box center [808, 520] width 10 height 13
click at [49, 71] on div "Users" at bounding box center [44, 73] width 28 height 13
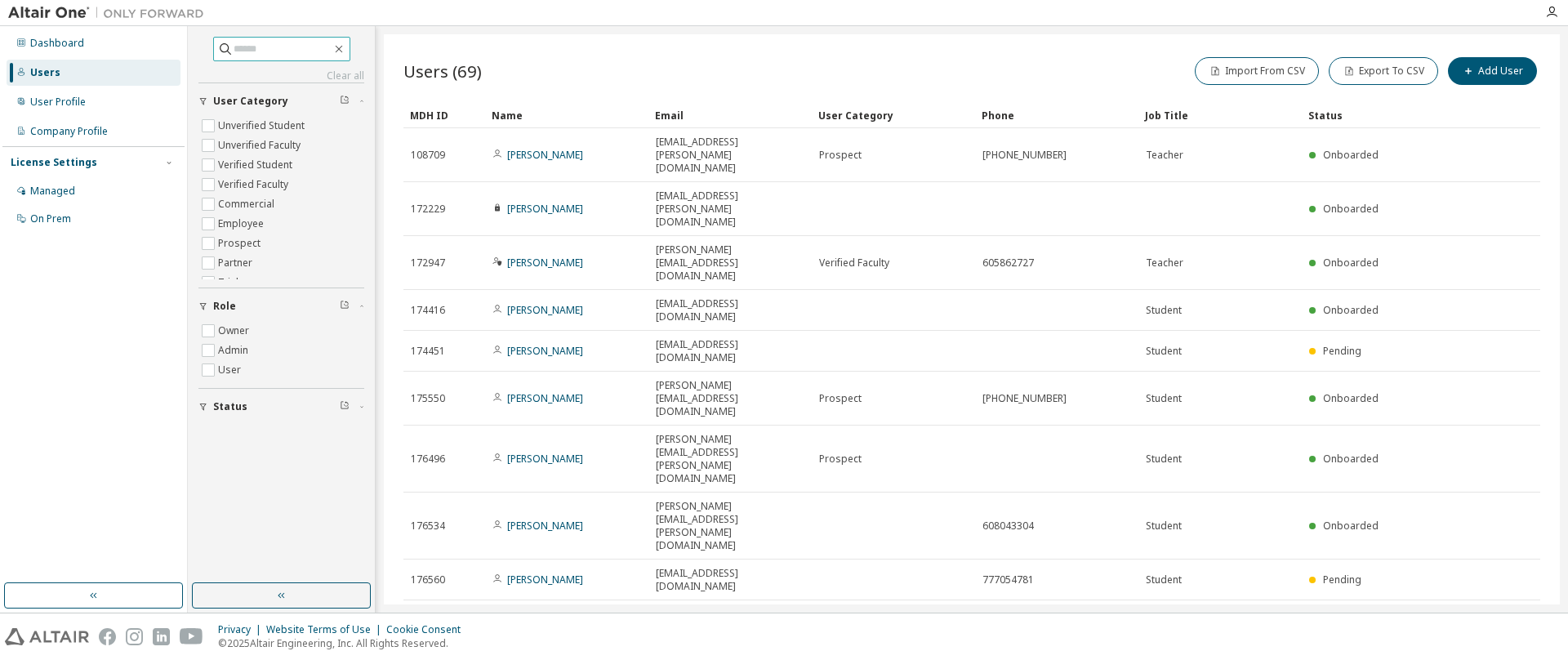
click at [275, 49] on input "text" at bounding box center [282, 49] width 98 height 17
type input "********"
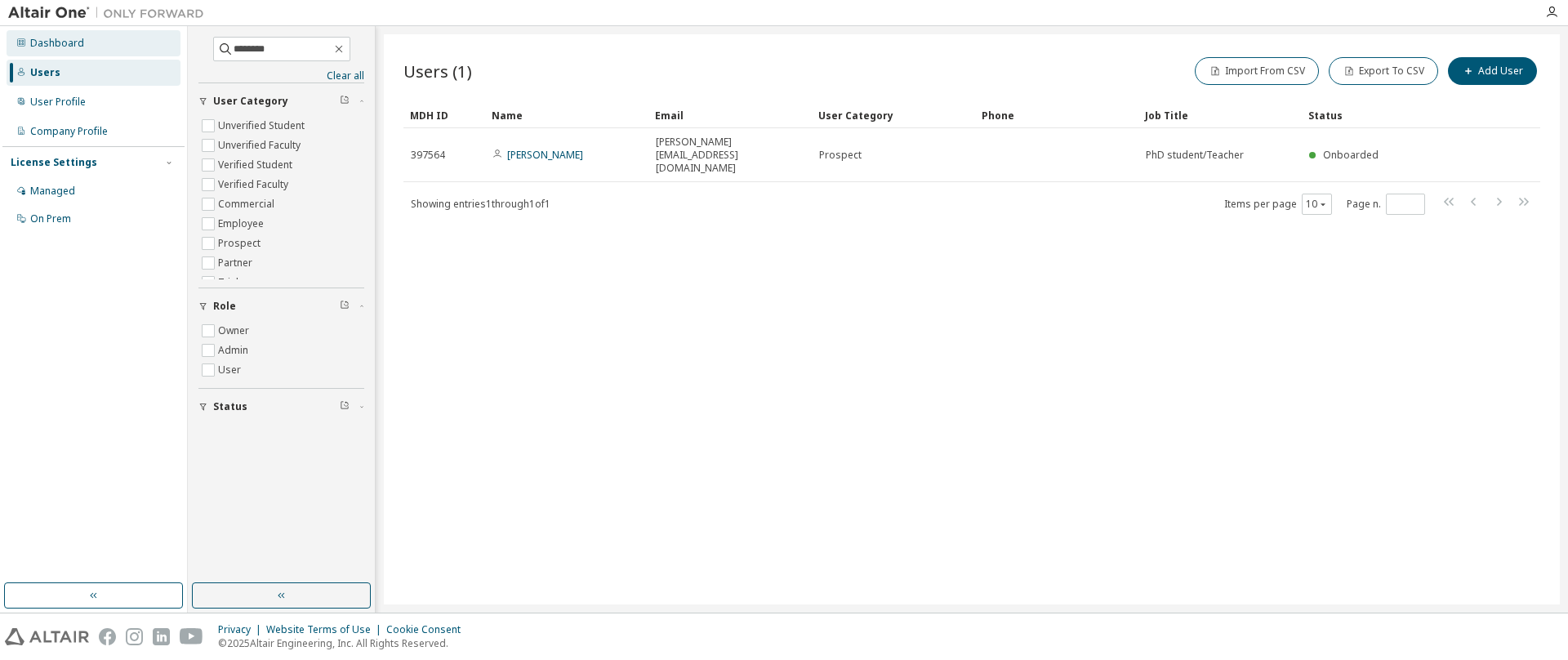
click at [45, 48] on div "Dashboard" at bounding box center [57, 44] width 54 height 13
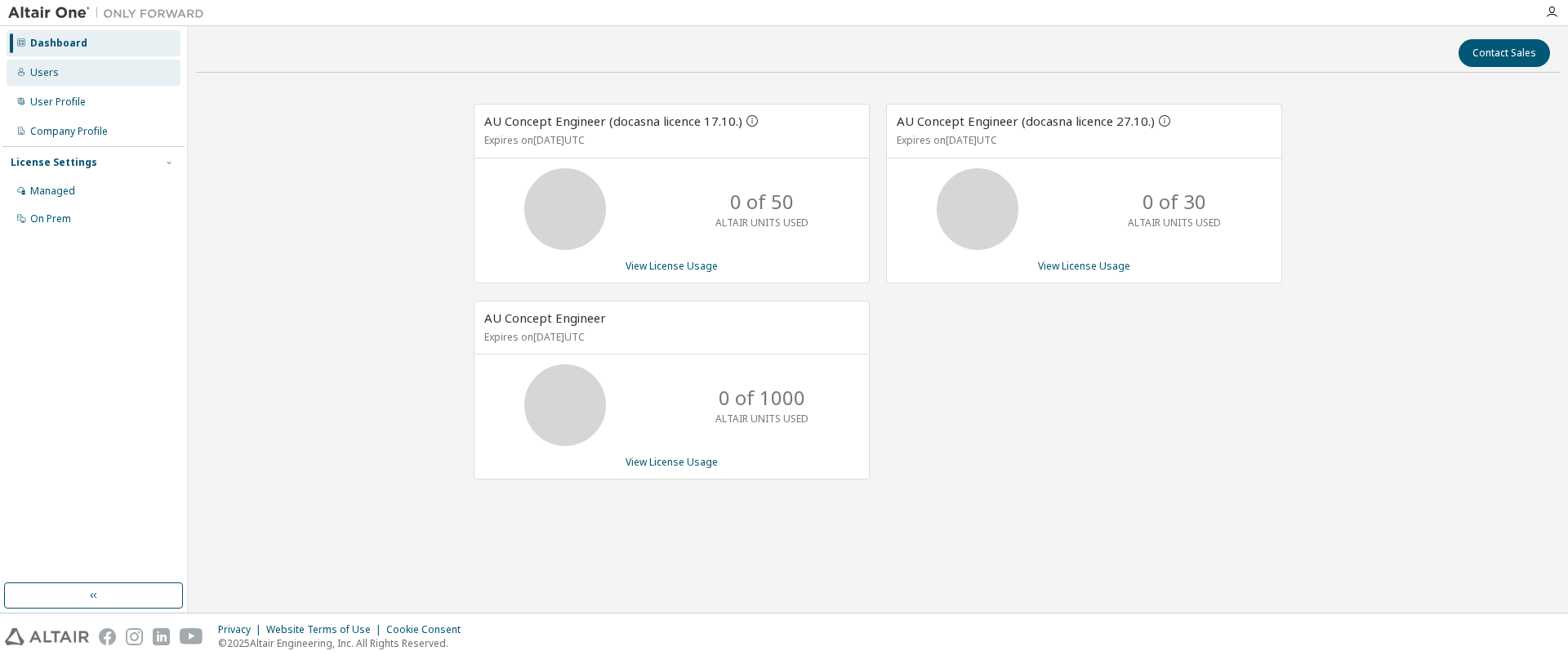
click at [50, 75] on div "Users" at bounding box center [44, 73] width 28 height 13
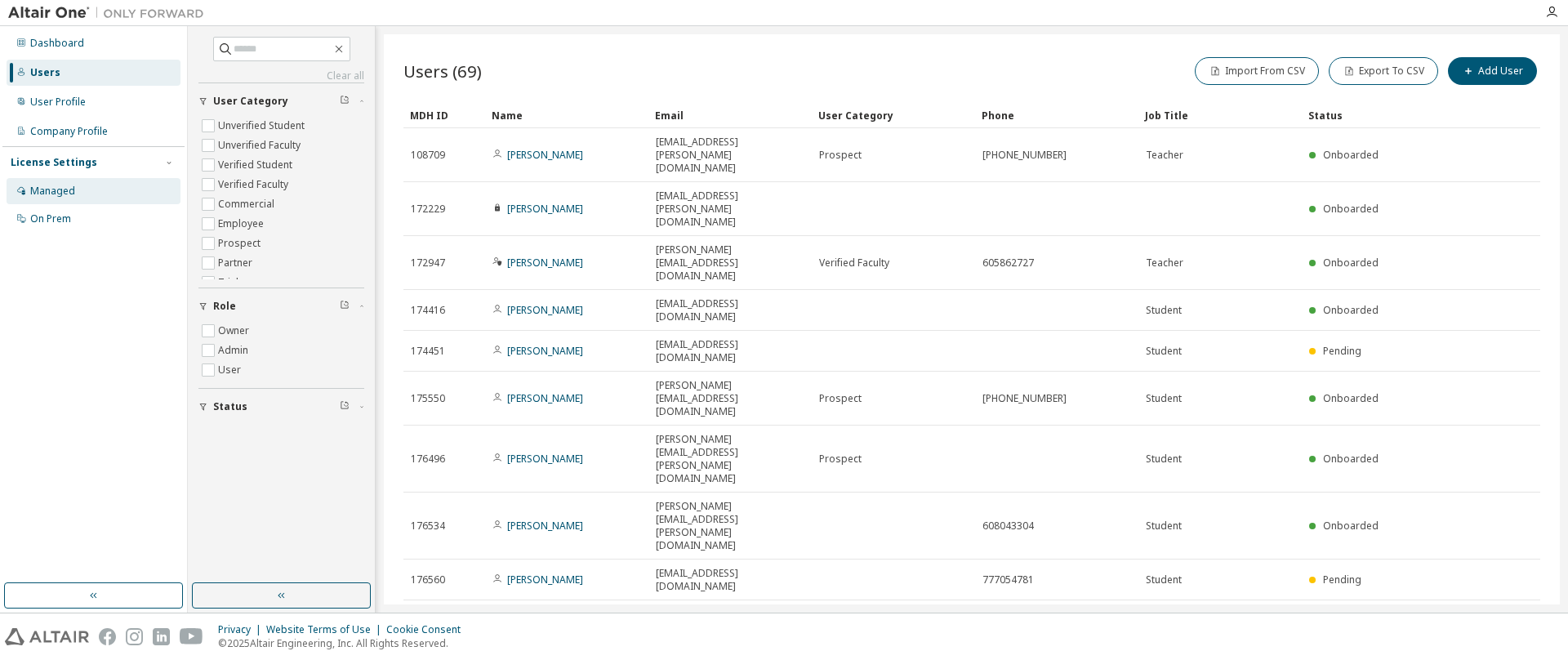
click at [56, 191] on div "Managed" at bounding box center [53, 191] width 45 height 13
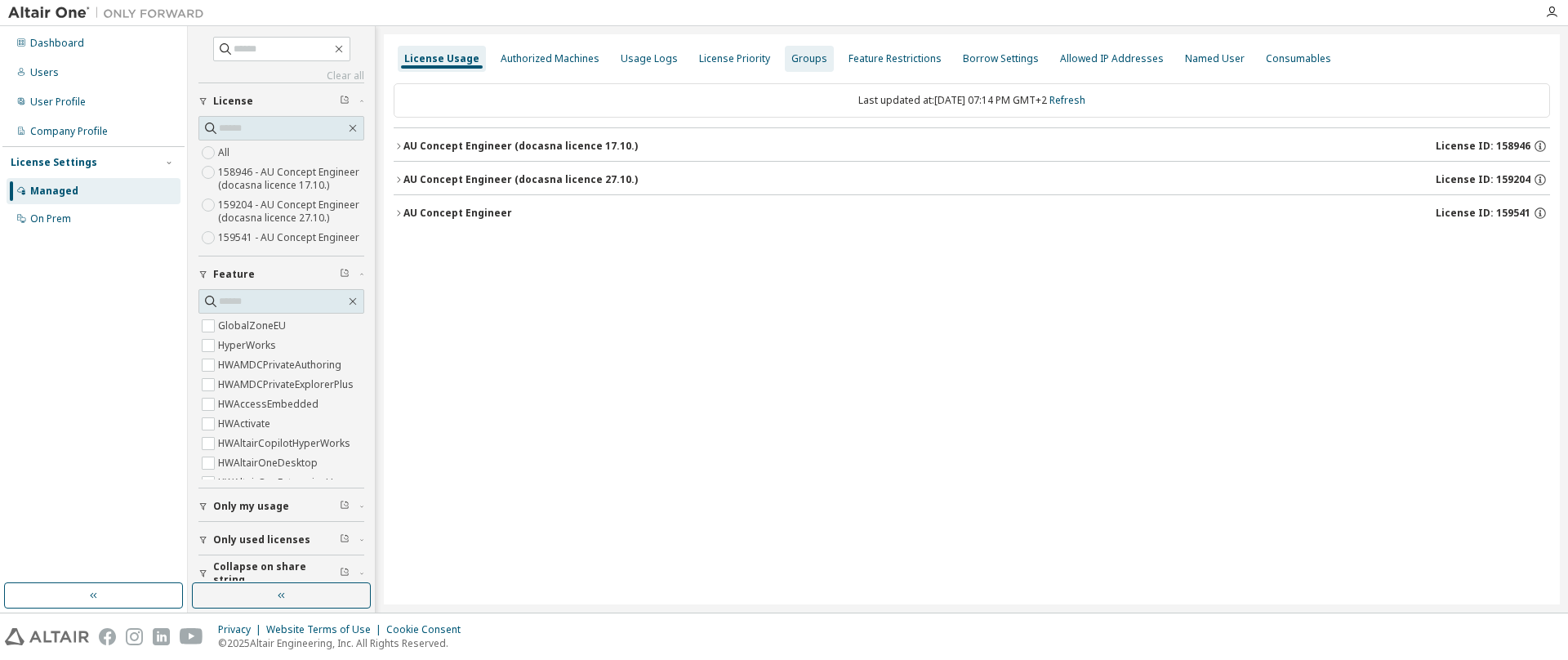
click at [810, 64] on div "Groups" at bounding box center [809, 59] width 36 height 13
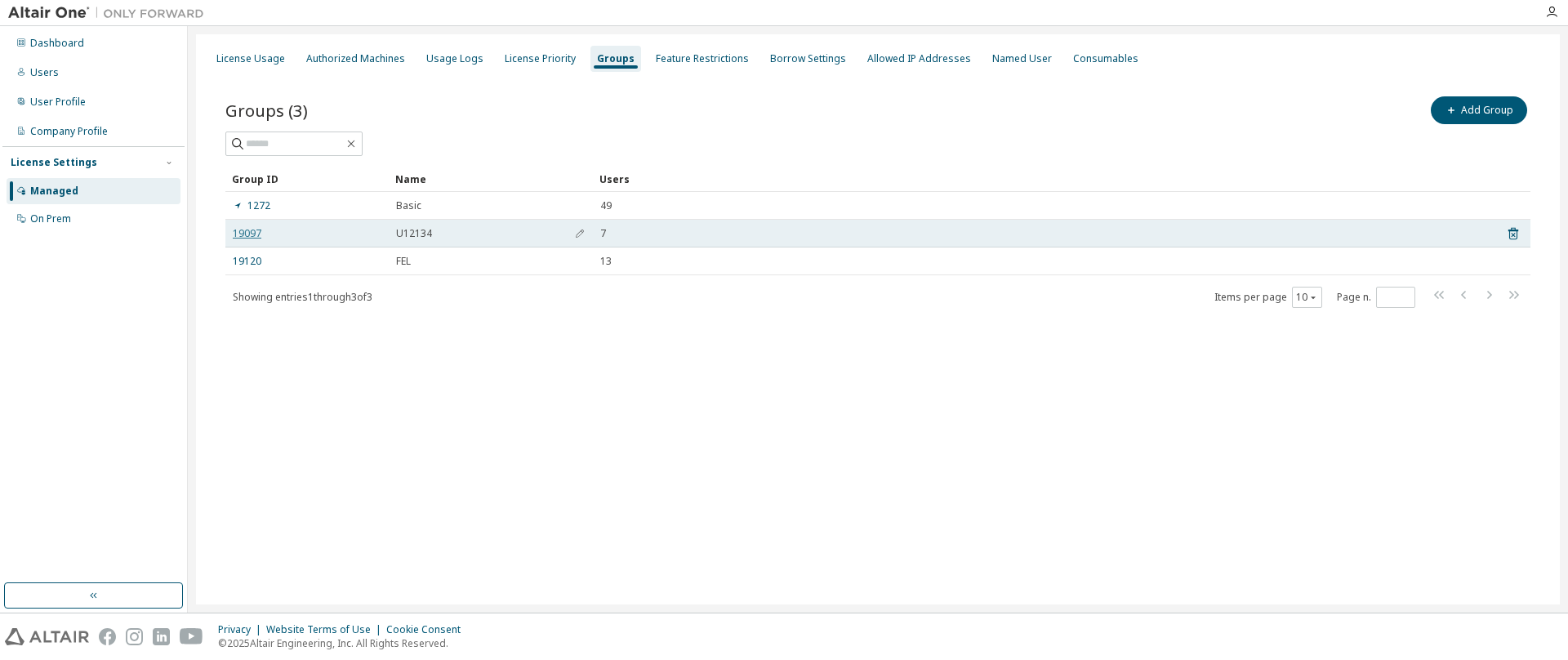
click at [240, 232] on link "19097" at bounding box center [247, 234] width 28 height 13
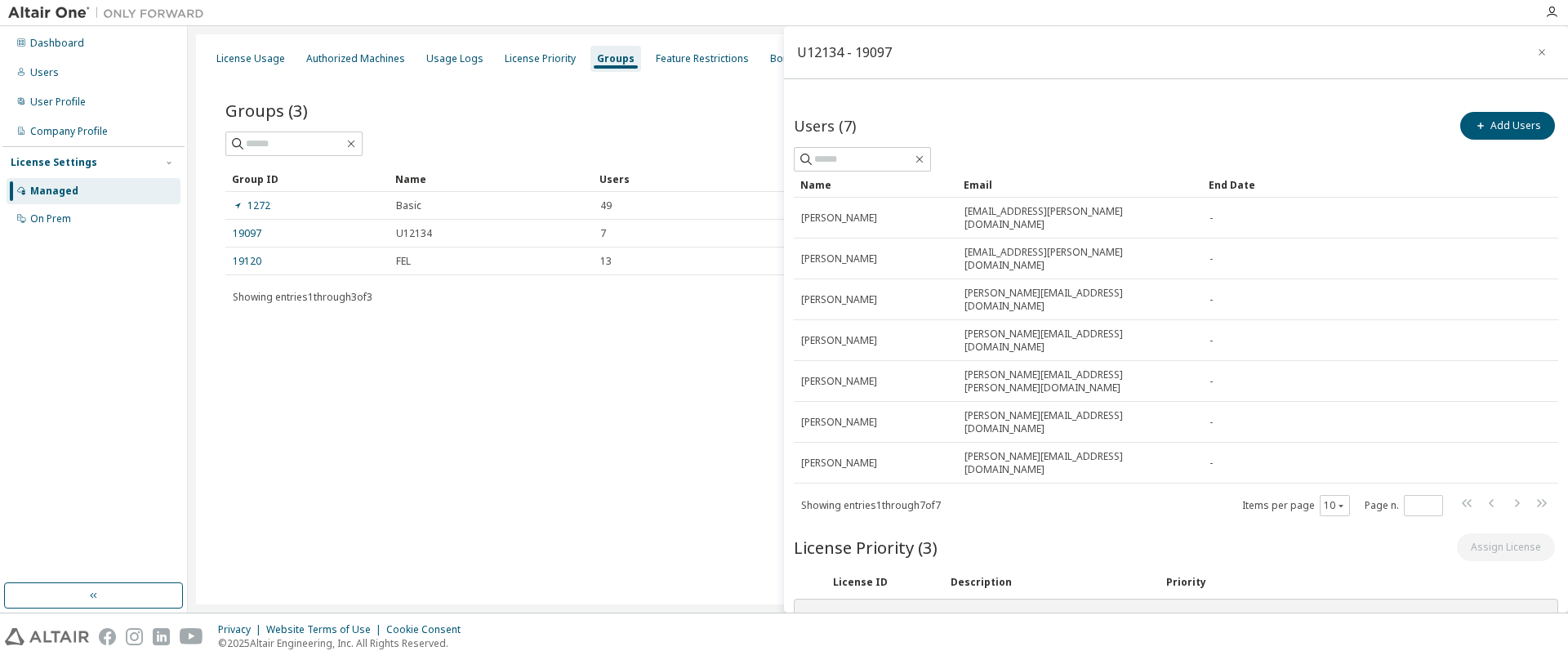
click at [31, 59] on div "Dashboard Users User Profile Company Profile License Settings Managed On Prem" at bounding box center [94, 131] width 183 height 205
click at [39, 68] on div "Users" at bounding box center [44, 73] width 28 height 13
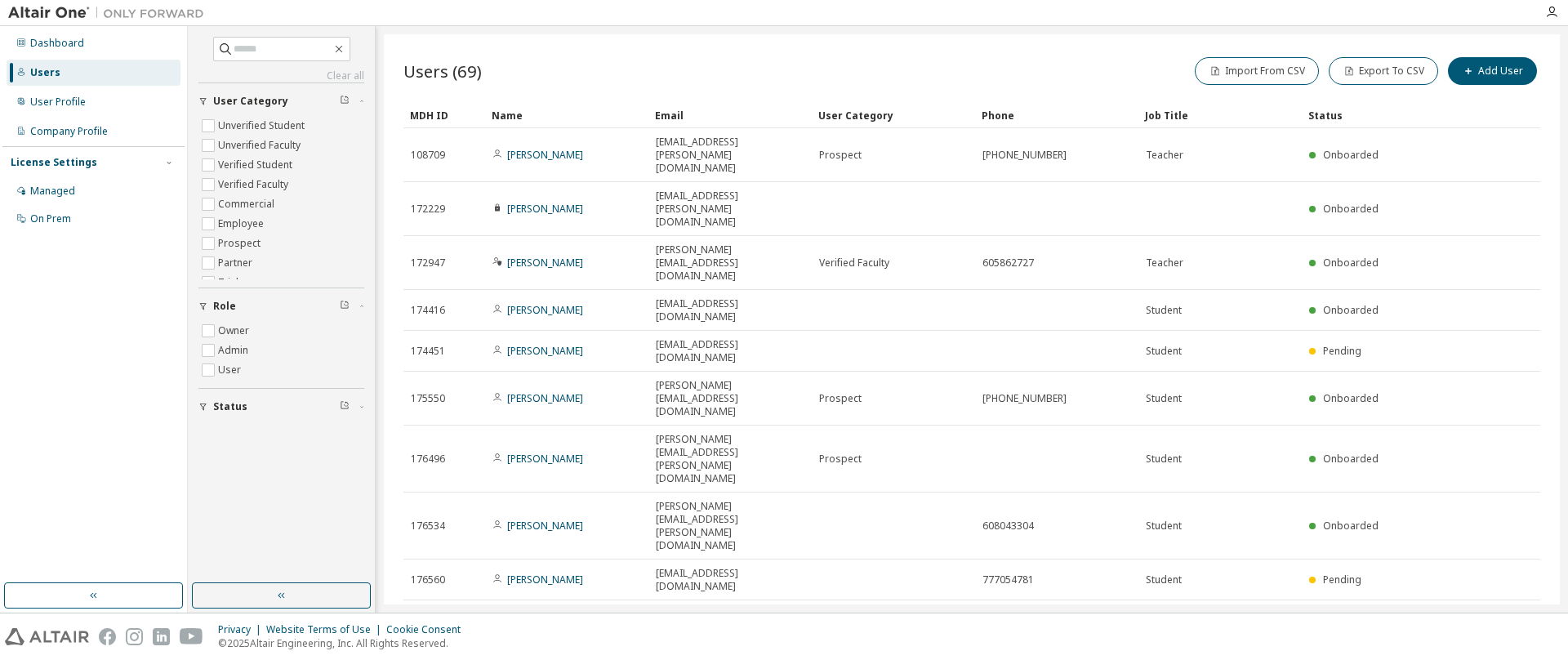
click at [1324, 658] on icon "button" at bounding box center [1324, 663] width 10 height 10
click at [1324, 527] on div "100" at bounding box center [1367, 528] width 131 height 19
click at [506, 113] on div "Name" at bounding box center [567, 115] width 151 height 26
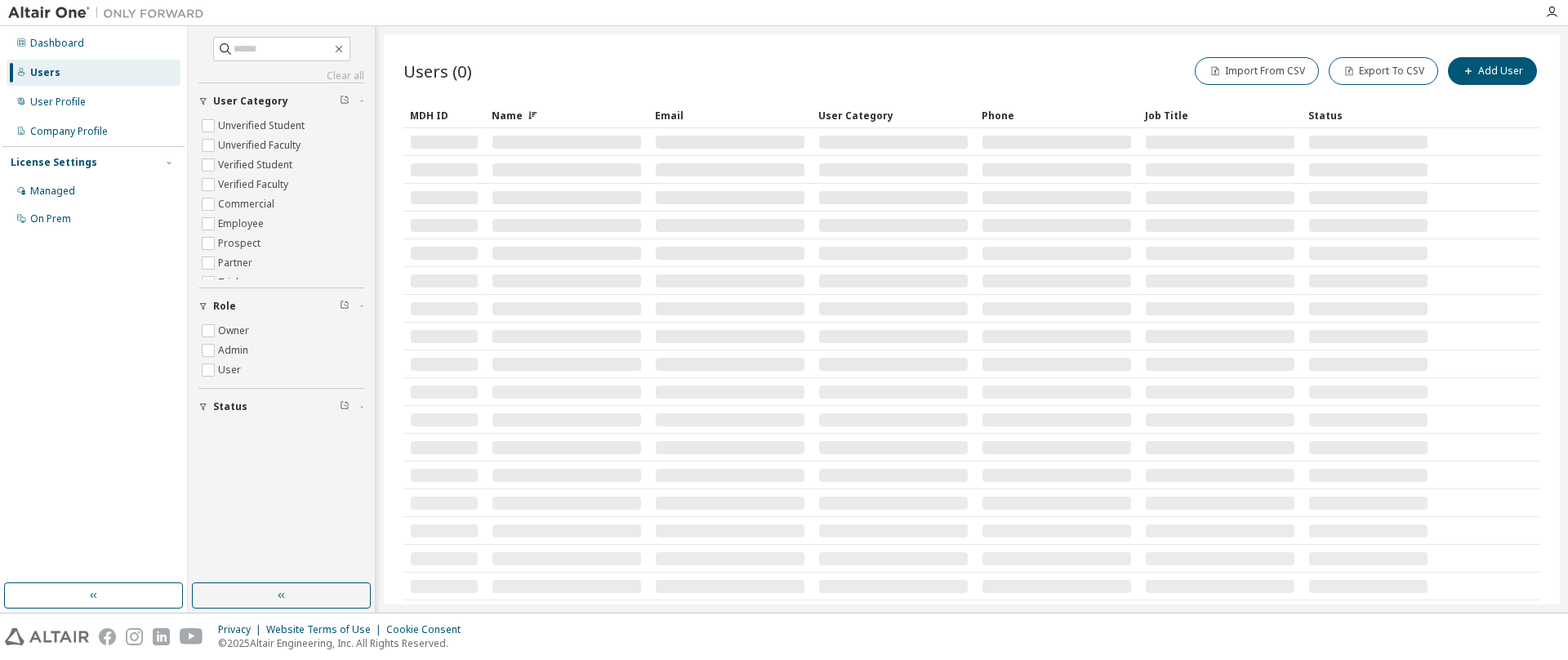
click at [511, 114] on div "Name" at bounding box center [567, 115] width 151 height 26
